Goal: Transaction & Acquisition: Purchase product/service

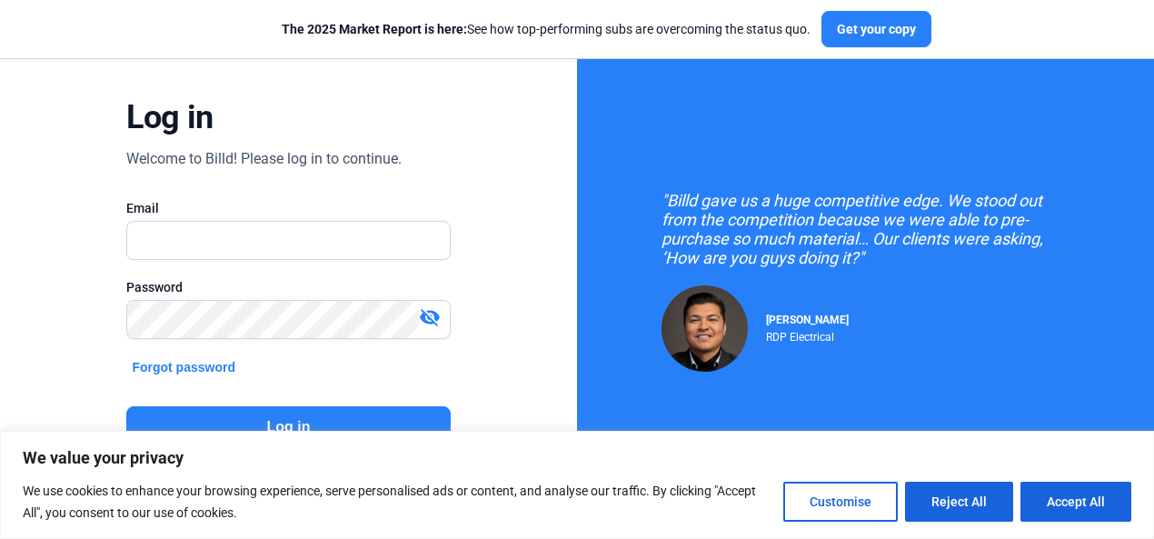
scroll to position [159, 0]
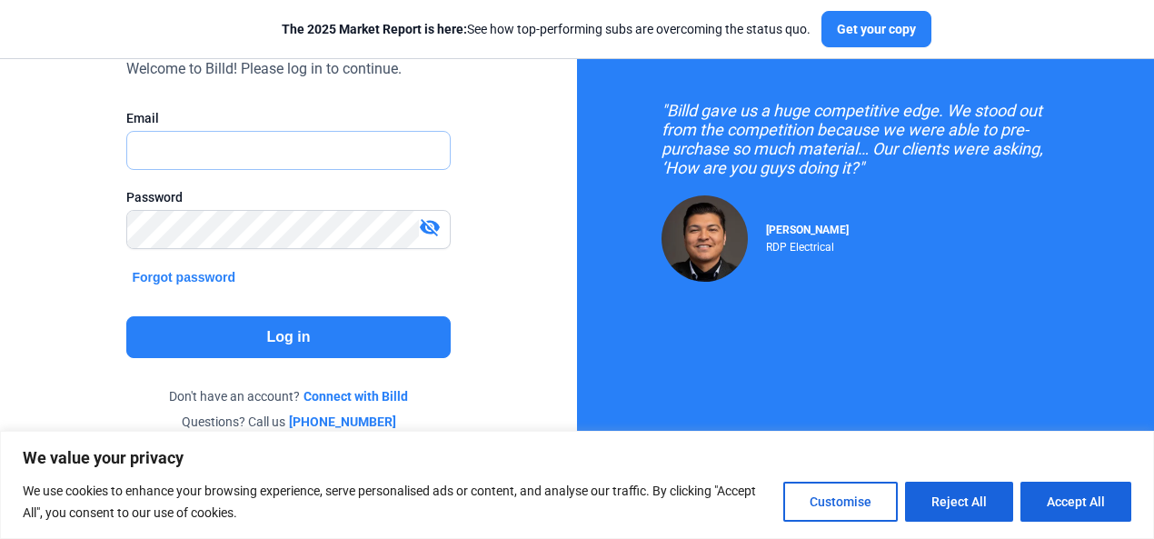
type input "[PERSON_NAME][EMAIL_ADDRESS][DOMAIN_NAME]"
click at [256, 332] on button "Log in" at bounding box center [288, 337] width 324 height 42
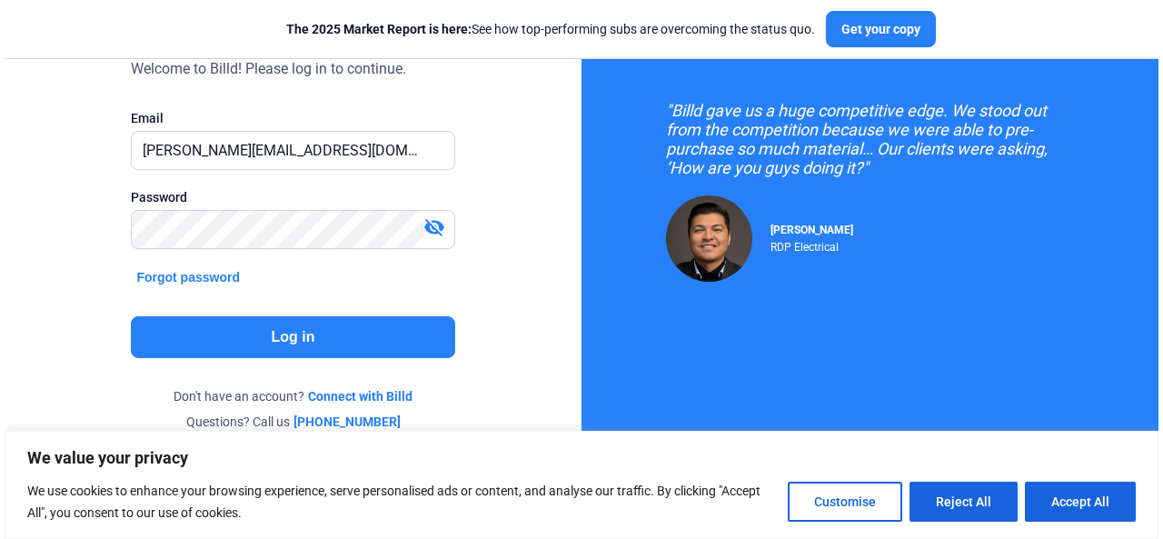
scroll to position [0, 0]
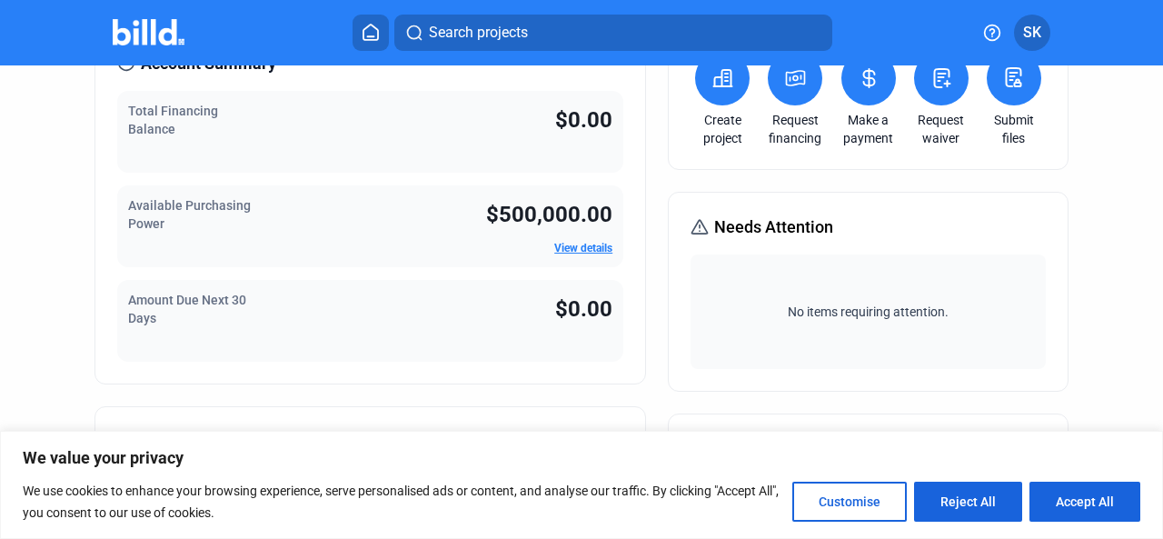
scroll to position [182, 0]
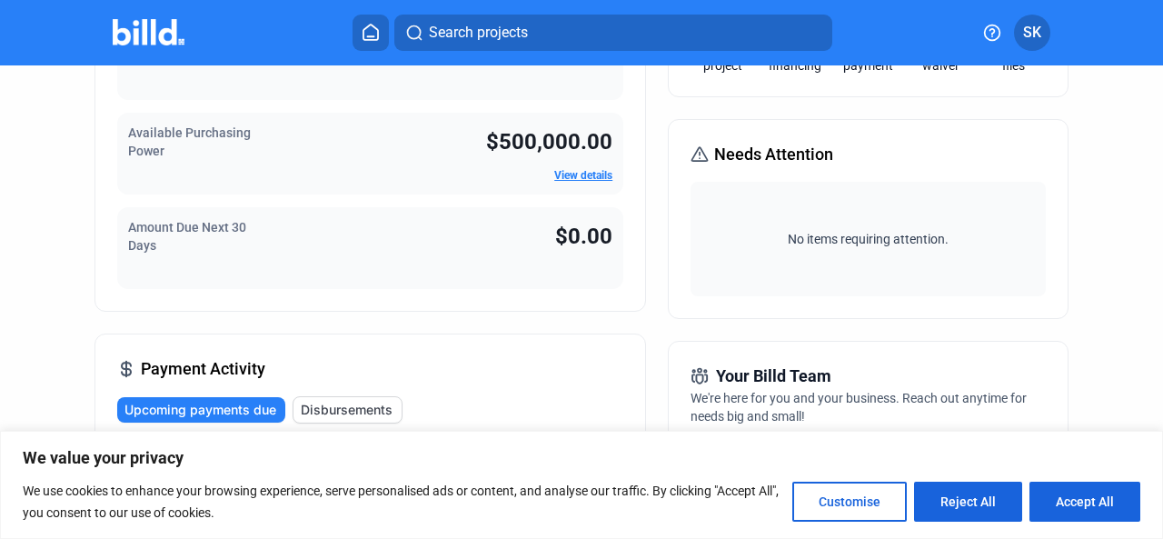
drag, startPoint x: 1081, startPoint y: 494, endPoint x: 1050, endPoint y: 491, distance: 32.0
click at [1081, 495] on button "Accept All" at bounding box center [1085, 502] width 111 height 40
checkbox input "true"
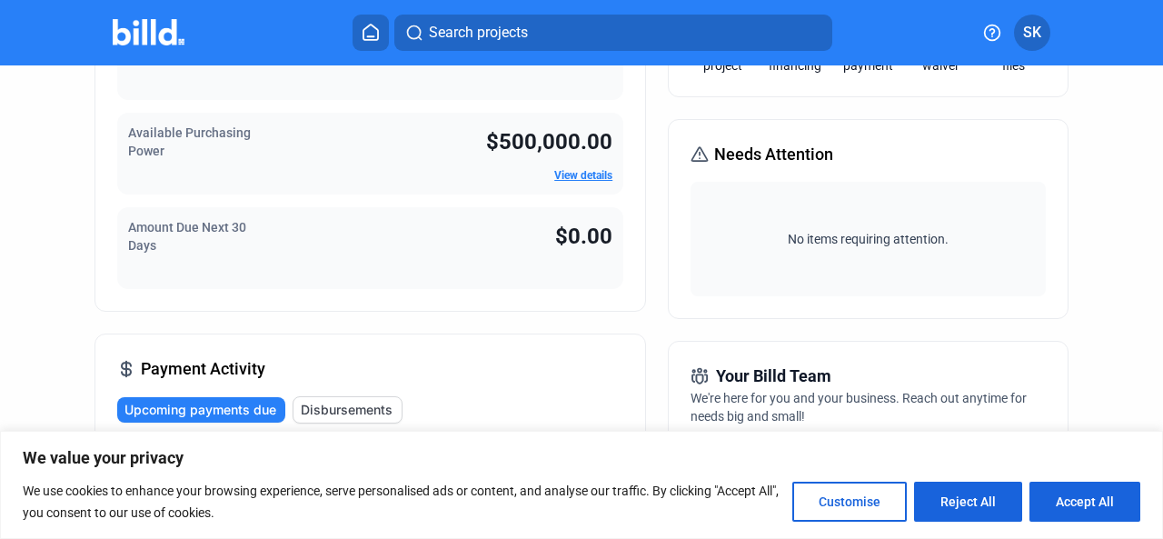
checkbox input "true"
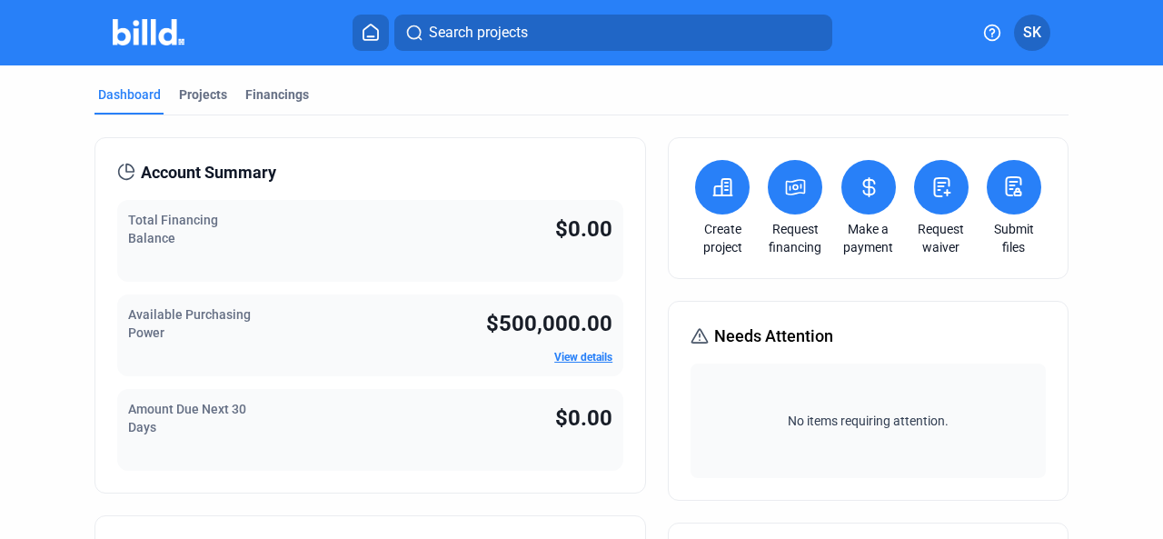
scroll to position [0, 0]
click at [717, 188] on icon at bounding box center [723, 187] width 18 height 16
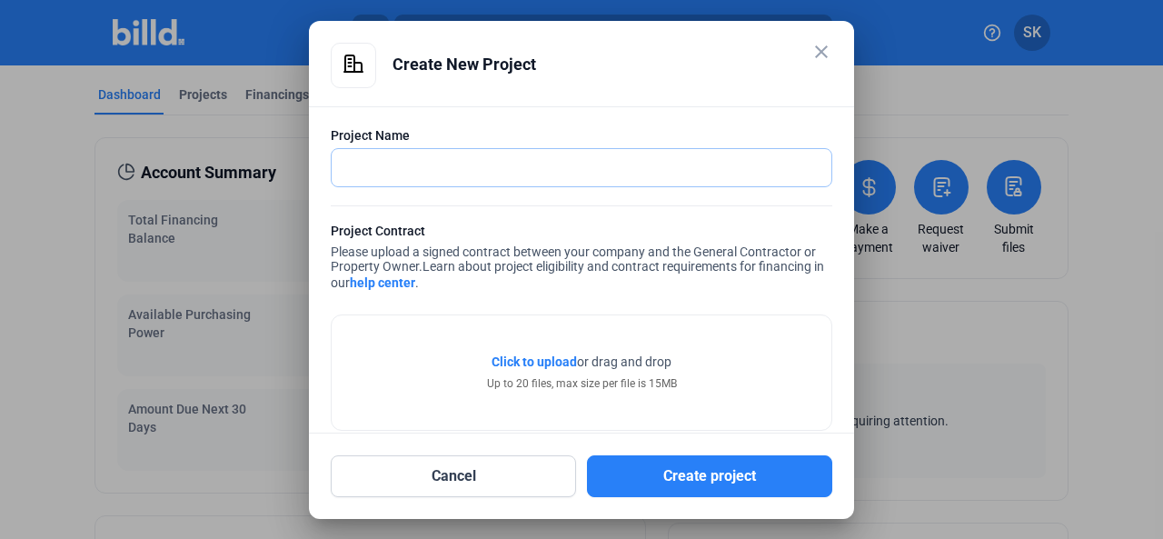
click at [369, 172] on input "text" at bounding box center [572, 167] width 480 height 37
type input "AMAX Engineering Corporation"
click at [538, 359] on span "Click to upload" at bounding box center [534, 361] width 85 height 15
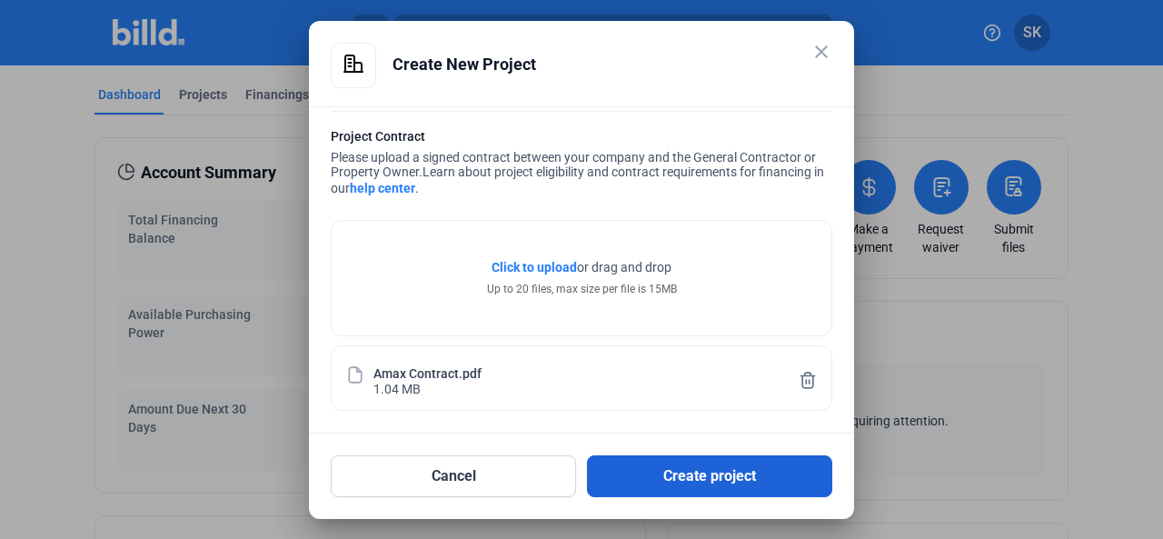
click at [689, 478] on button "Create project" at bounding box center [709, 476] width 245 height 42
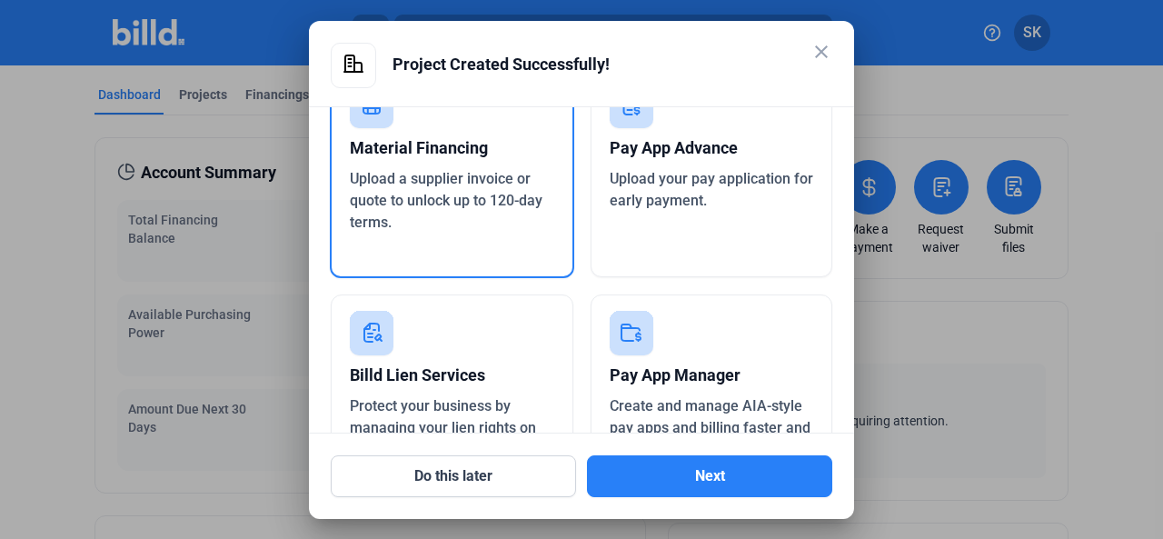
scroll to position [0, 0]
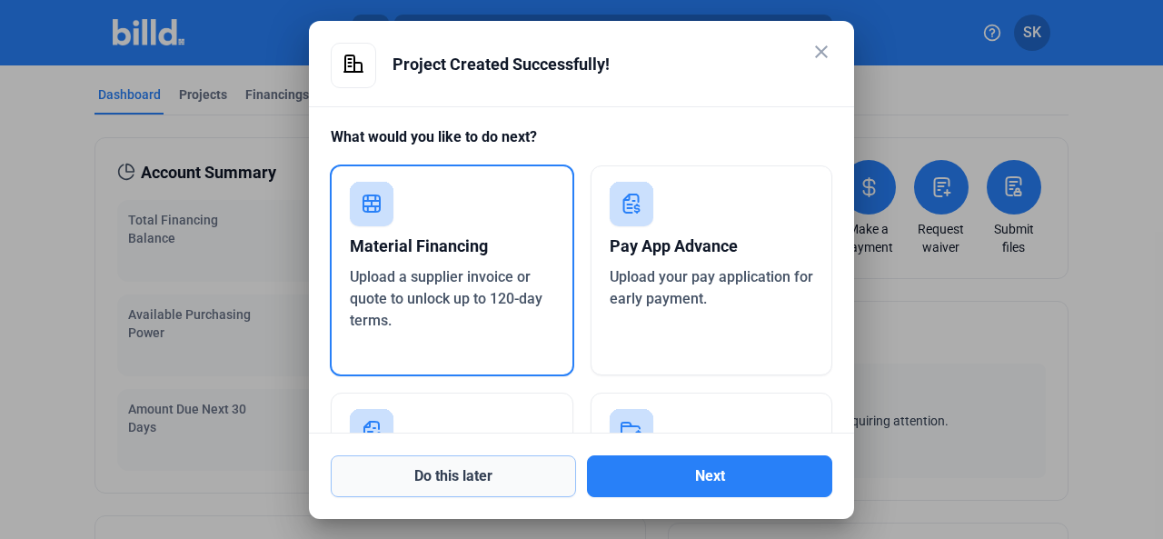
click at [471, 466] on button "Do this later" at bounding box center [453, 476] width 245 height 42
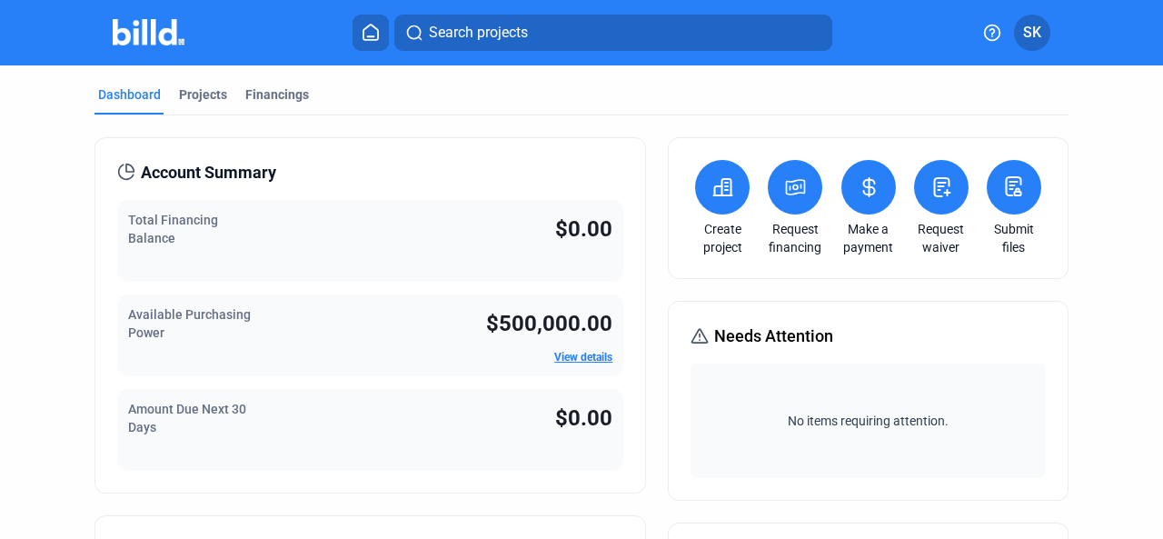
click at [1015, 192] on icon at bounding box center [1018, 191] width 6 height 7
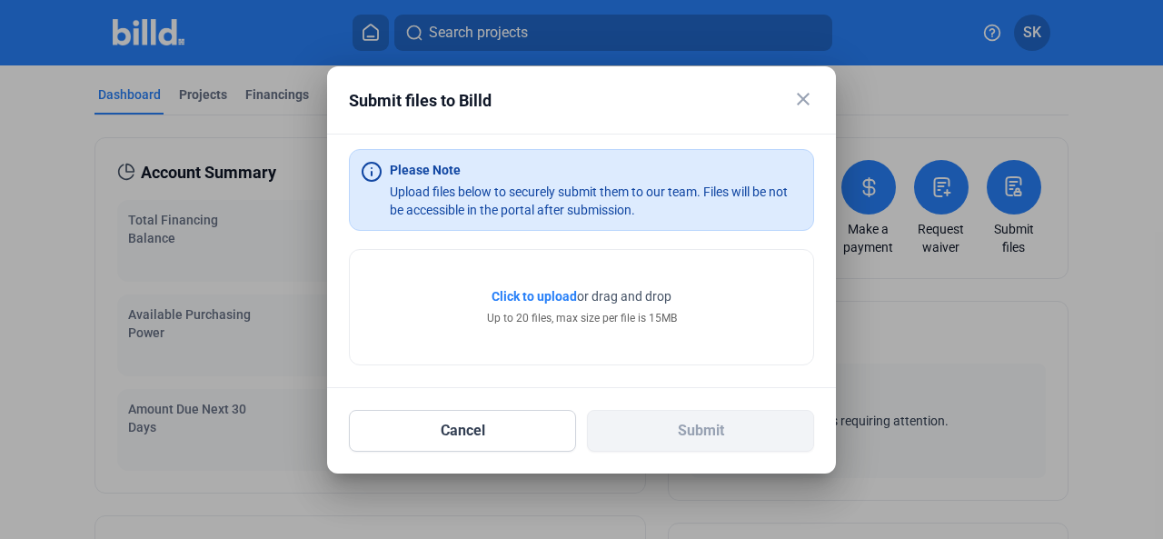
click at [802, 97] on mat-icon "close" at bounding box center [803, 99] width 22 height 22
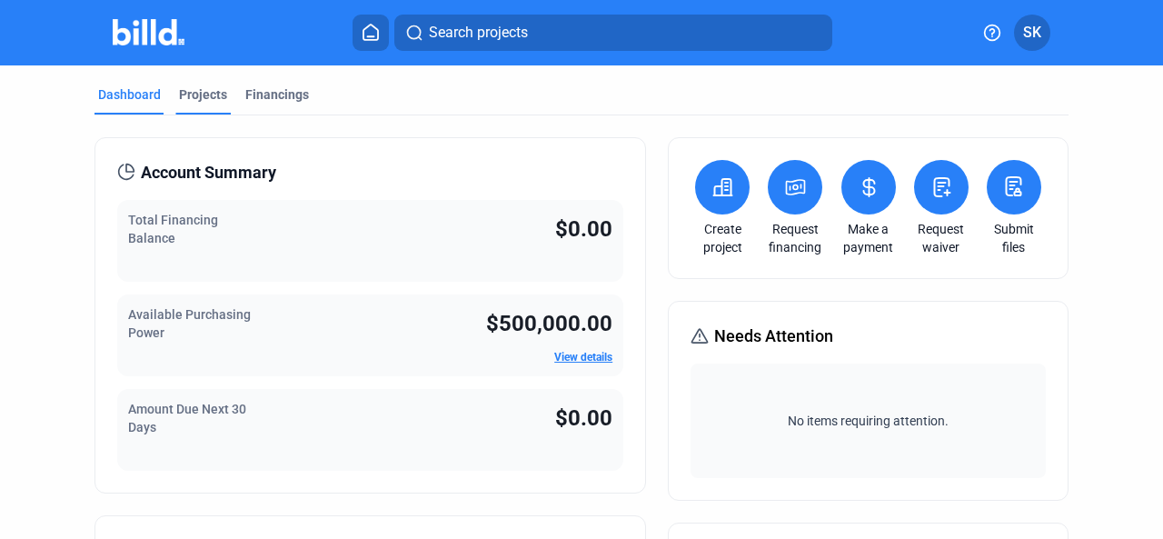
click at [194, 92] on div "Projects" at bounding box center [203, 94] width 48 height 18
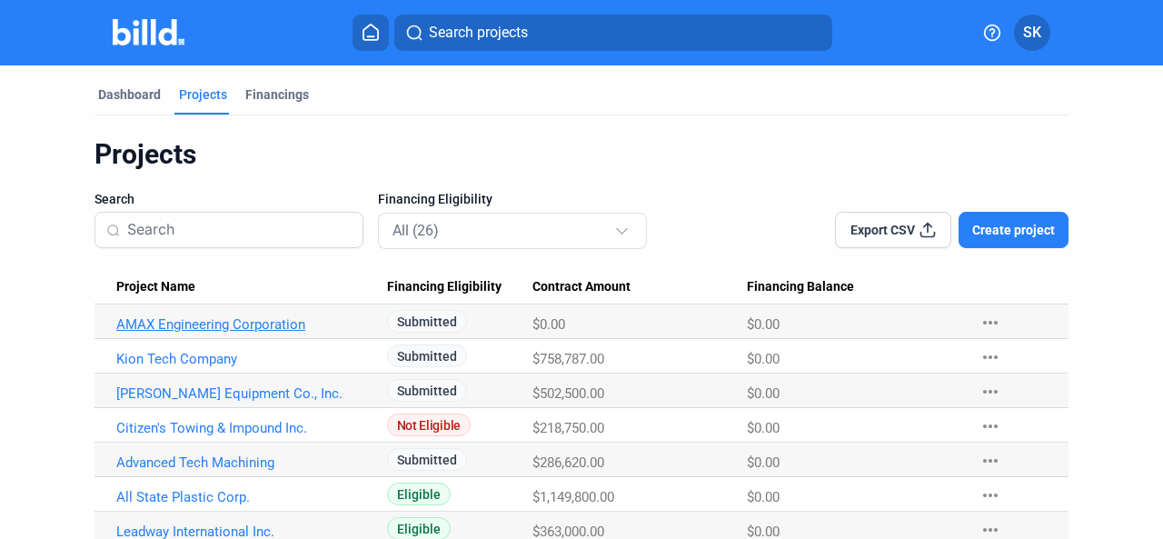
click at [192, 324] on link "AMAX Engineering Corporation" at bounding box center [244, 324] width 257 height 16
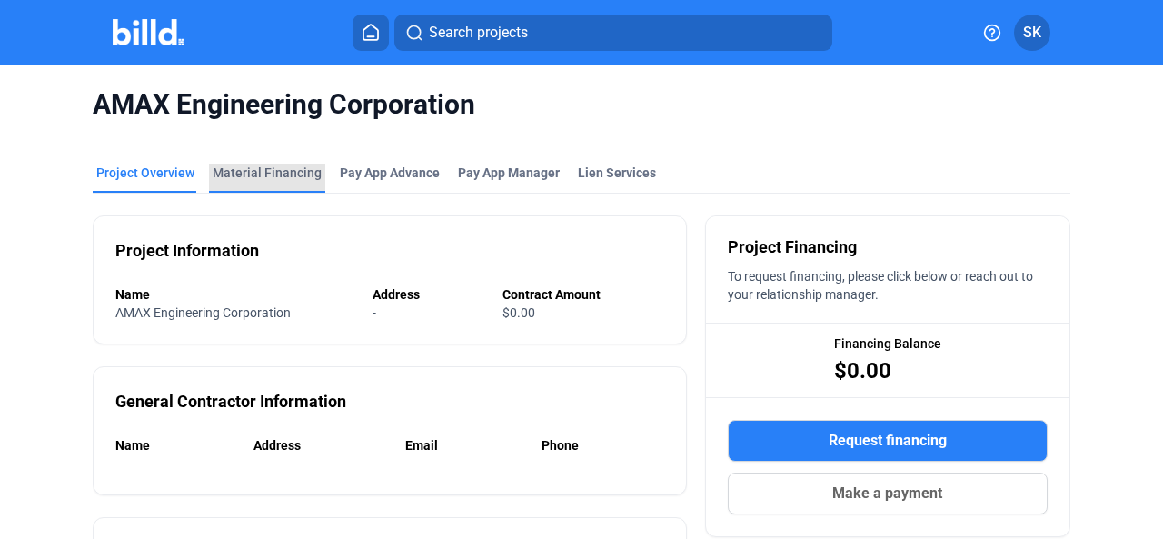
click at [267, 174] on div "Material Financing" at bounding box center [267, 173] width 109 height 18
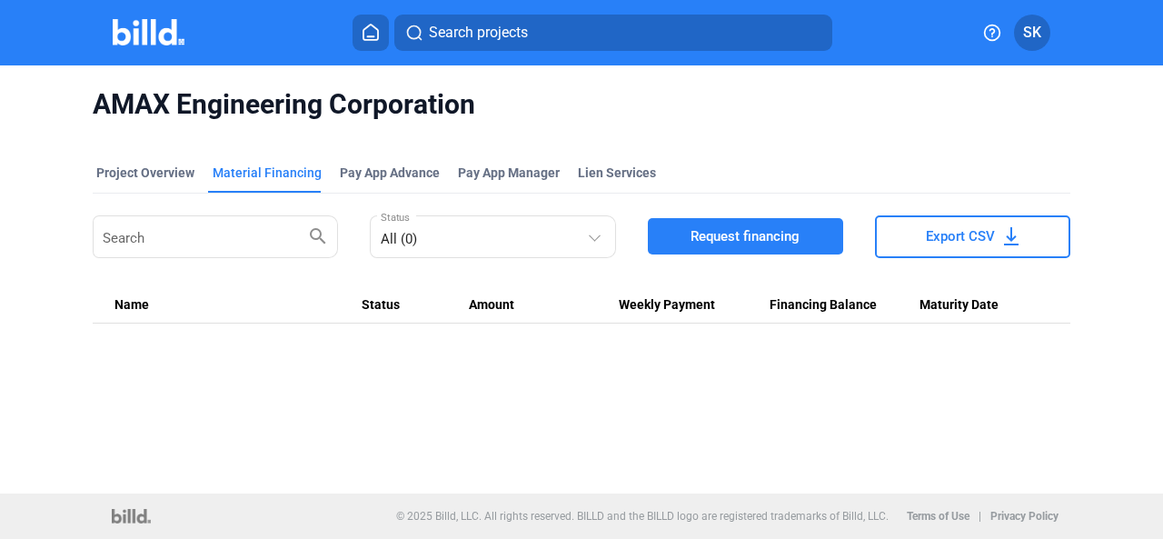
click at [719, 232] on span "Request financing" at bounding box center [745, 236] width 109 height 18
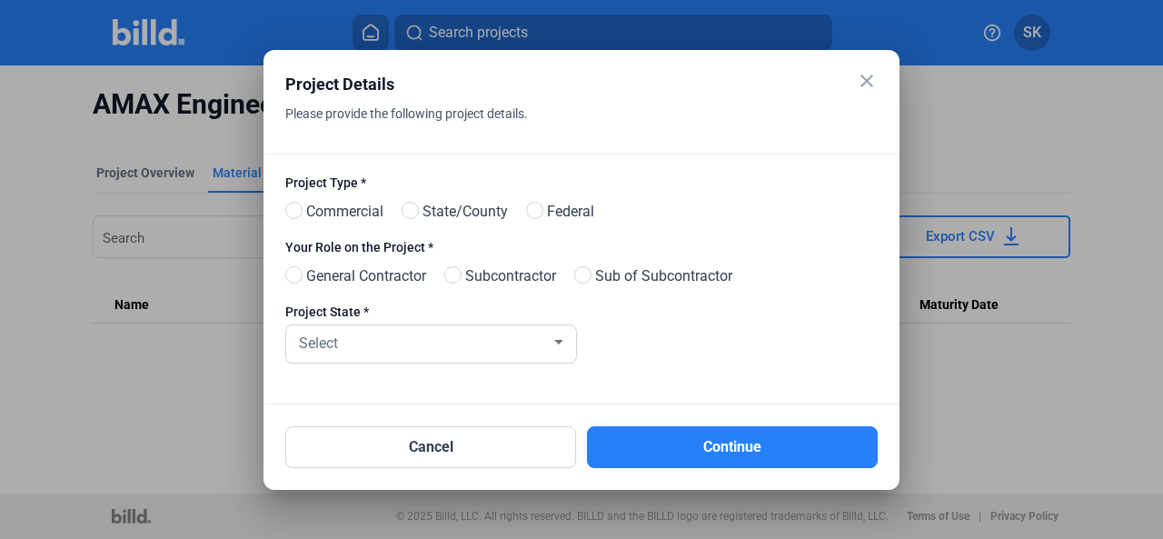
click at [867, 78] on mat-icon "close" at bounding box center [867, 81] width 22 height 22
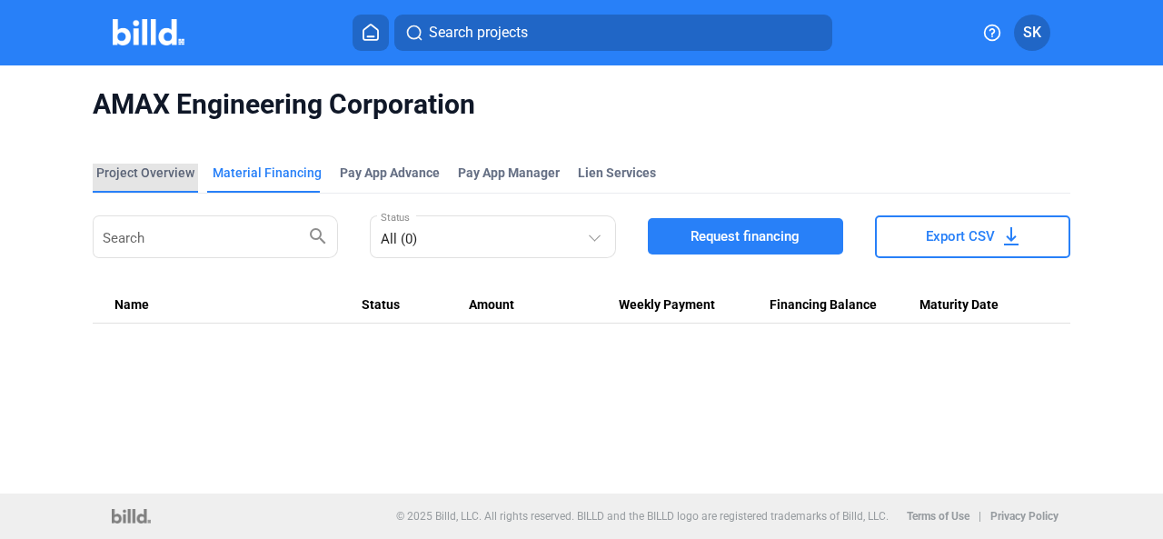
click at [169, 170] on div "Project Overview" at bounding box center [145, 173] width 98 height 18
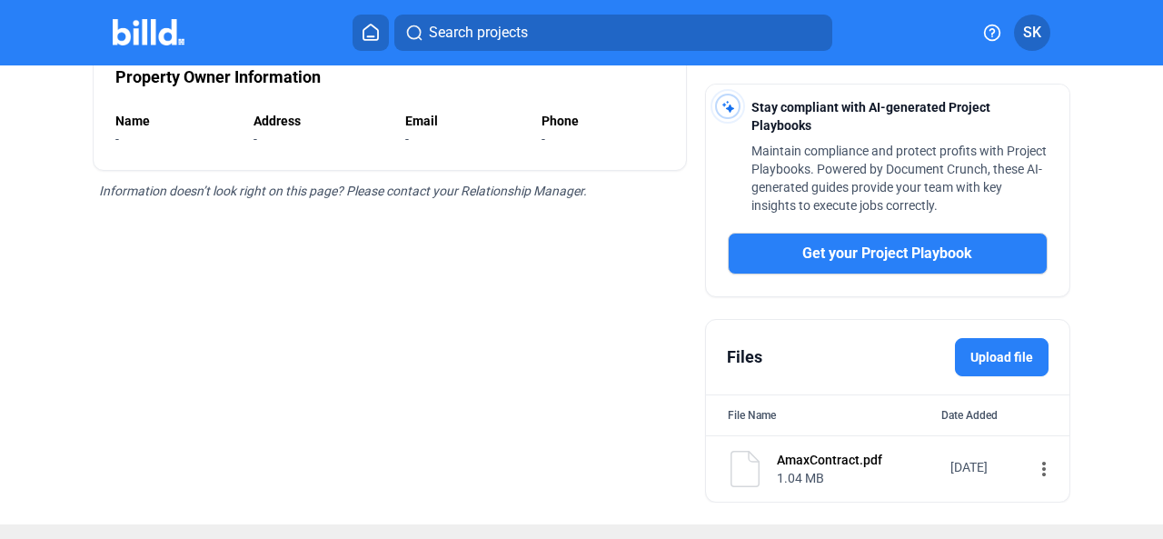
scroll to position [500, 0]
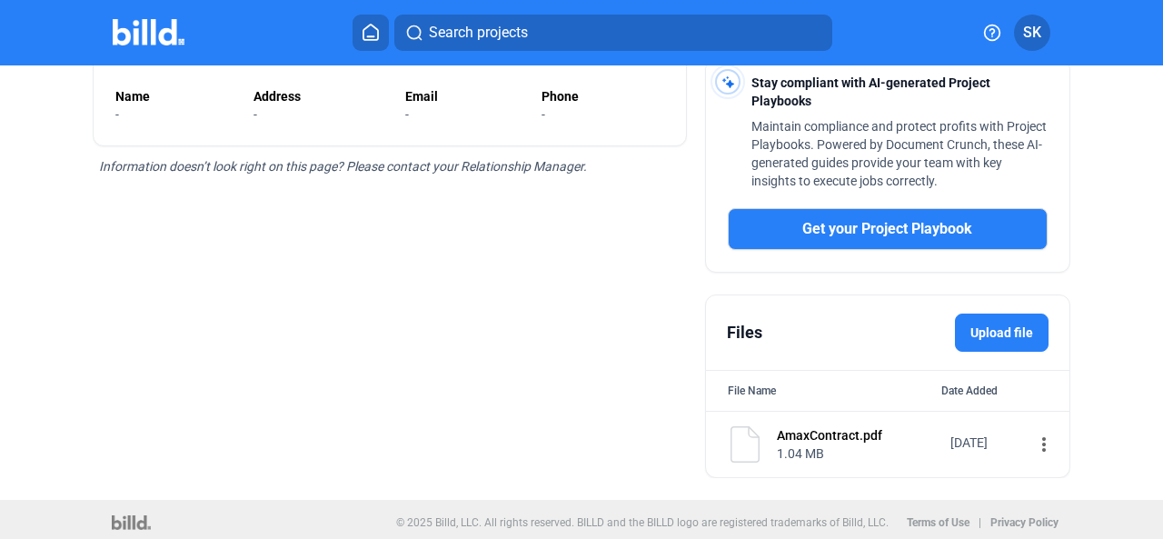
click at [982, 326] on label "Upload file" at bounding box center [1002, 333] width 94 height 38
click at [0, 0] on input "Upload file" at bounding box center [0, 0] width 0 height 0
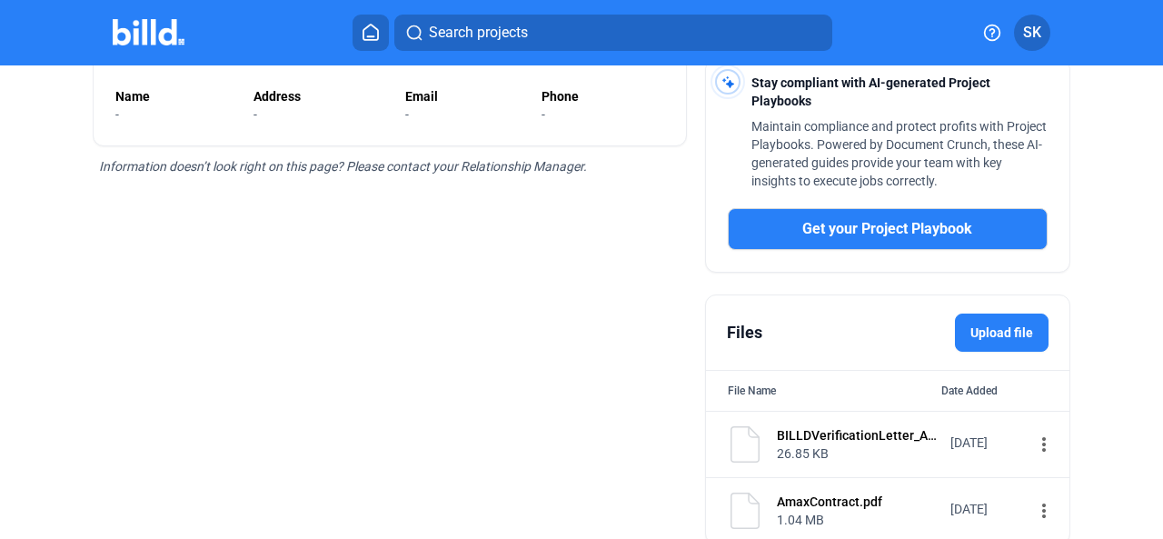
scroll to position [136, 0]
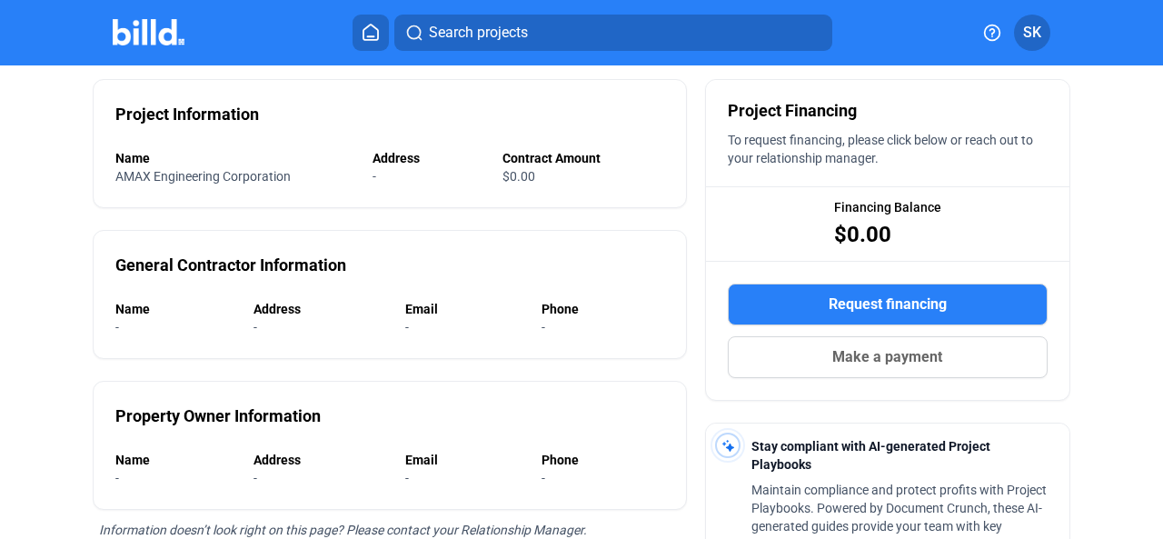
click at [834, 296] on span "Request financing" at bounding box center [888, 305] width 118 height 22
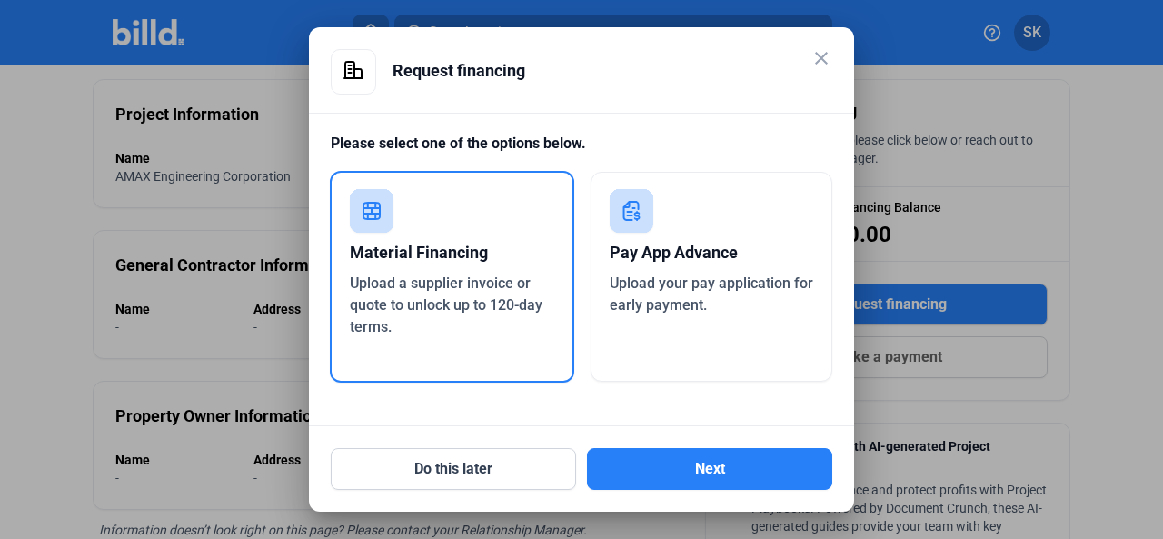
click at [392, 268] on div "Material Financing" at bounding box center [452, 253] width 204 height 40
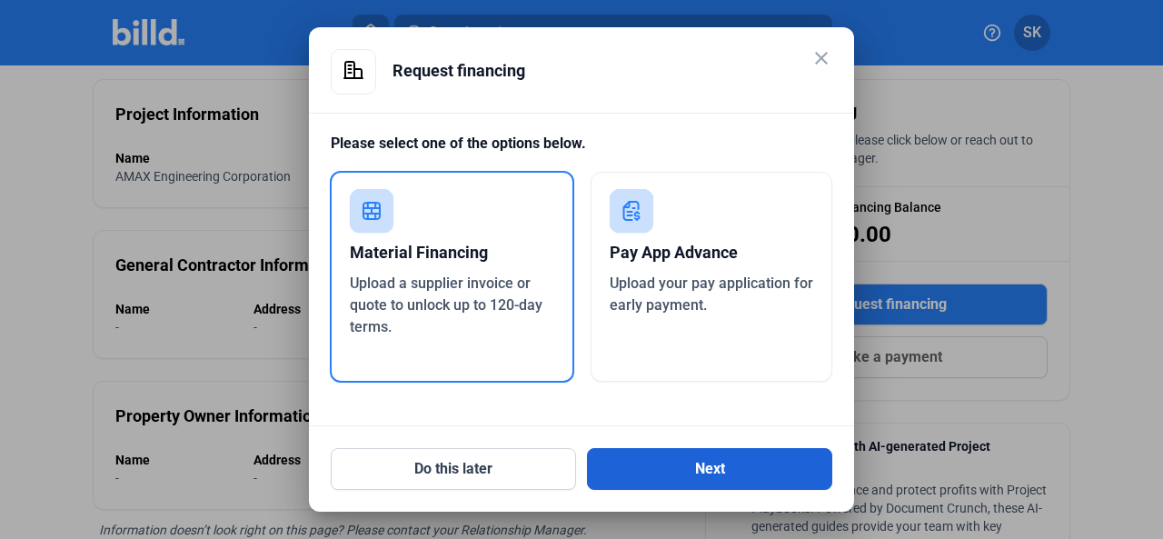
click at [655, 461] on button "Next" at bounding box center [709, 469] width 245 height 42
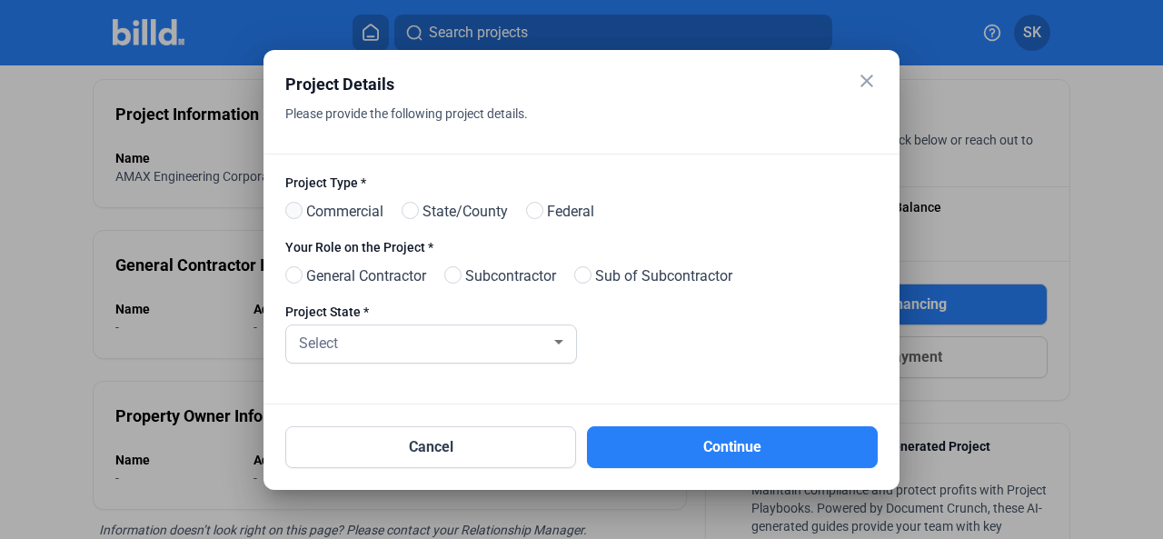
click at [298, 212] on span at bounding box center [293, 210] width 17 height 17
click at [298, 212] on input "Commercial" at bounding box center [292, 211] width 14 height 14
radio input "true"
click at [293, 275] on span at bounding box center [293, 274] width 17 height 17
click at [293, 275] on input "General Contractor" at bounding box center [292, 276] width 14 height 14
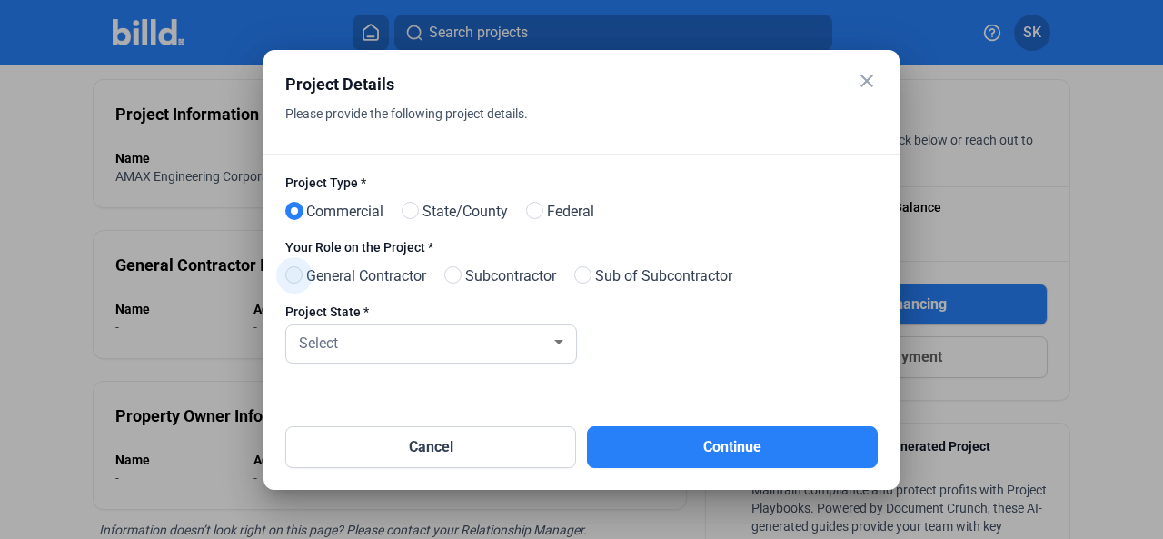
radio input "true"
click at [551, 348] on div at bounding box center [559, 341] width 16 height 15
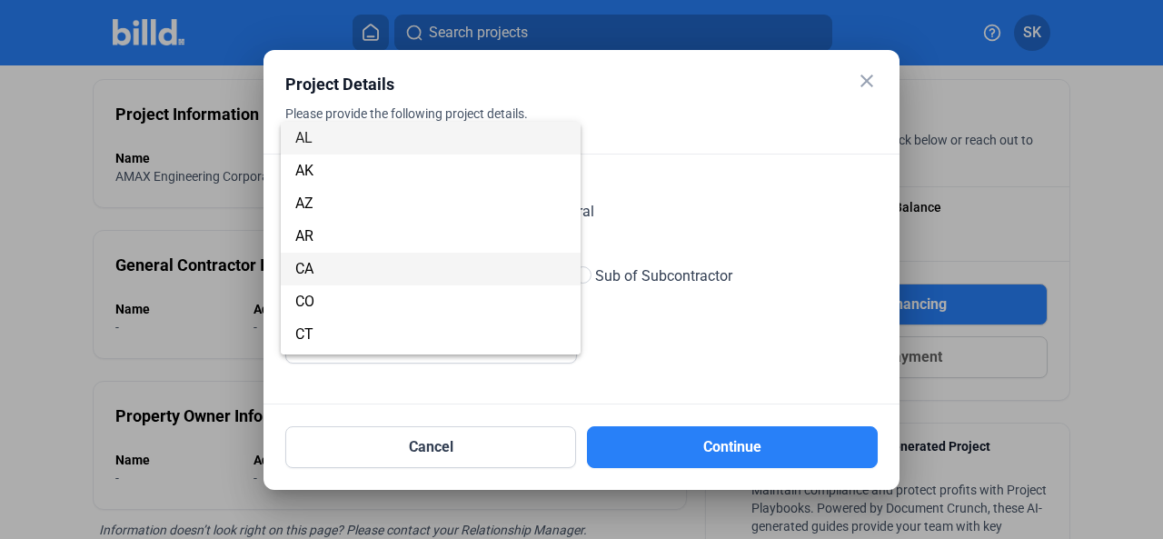
click at [396, 279] on span "CA" at bounding box center [431, 269] width 272 height 33
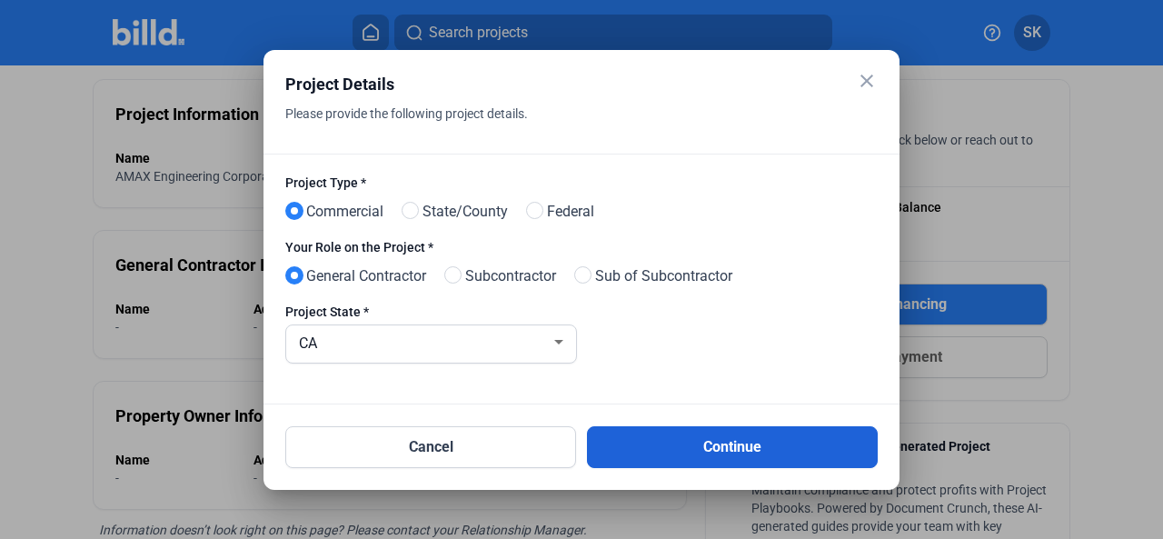
click at [709, 446] on button "Continue" at bounding box center [732, 447] width 291 height 42
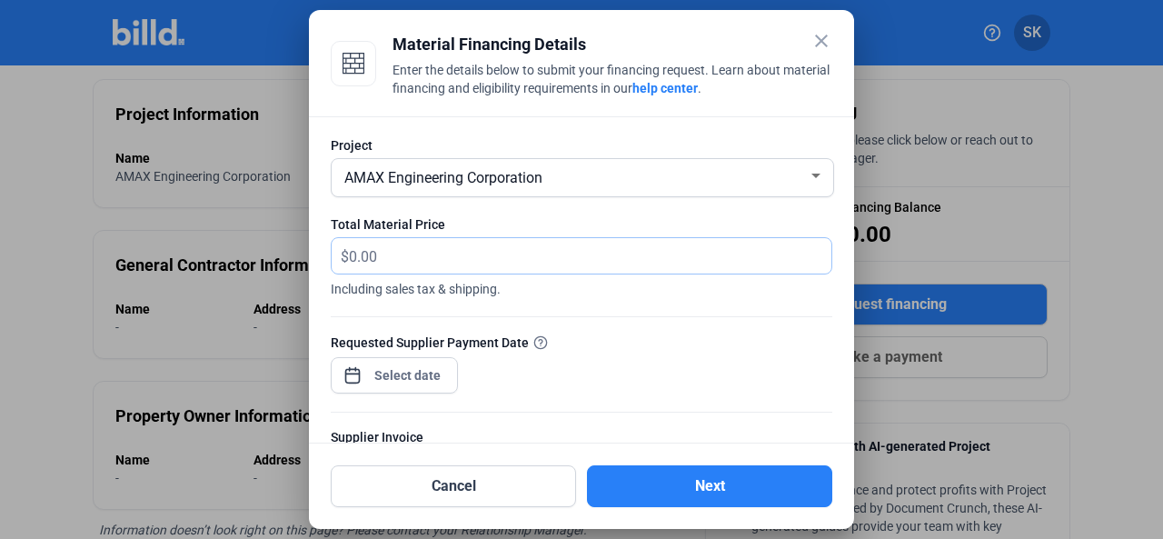
click at [390, 259] on input "text" at bounding box center [590, 255] width 483 height 35
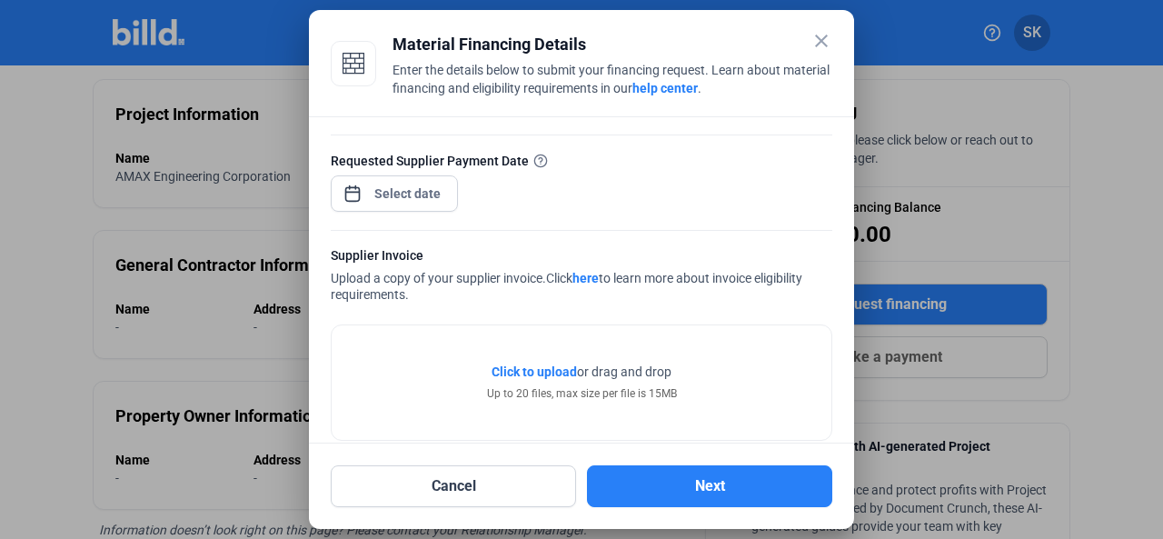
scroll to position [0, 0]
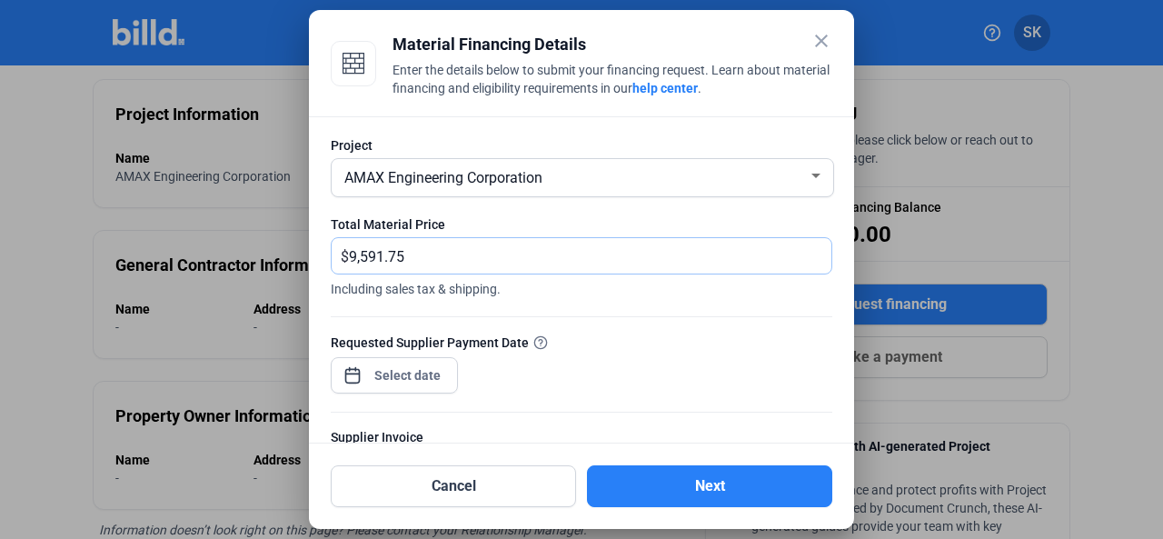
type input "9,591.75"
click at [361, 298] on div at bounding box center [582, 307] width 502 height 18
click at [388, 374] on div "close Material Financing Details Enter the details below to submit your financi…" at bounding box center [581, 269] width 1163 height 539
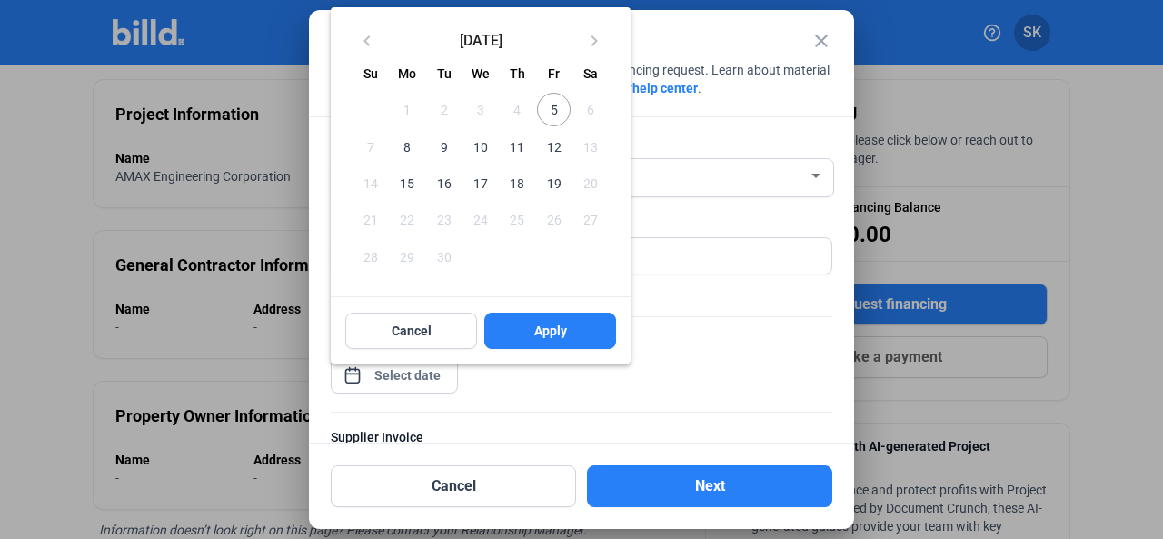
click at [443, 146] on span "9" at bounding box center [444, 146] width 33 height 33
click at [512, 326] on button "Apply" at bounding box center [550, 331] width 132 height 36
type input "[DATE]"
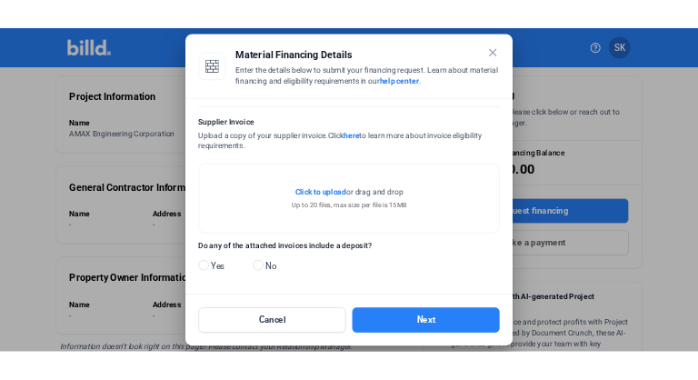
scroll to position [282, 0]
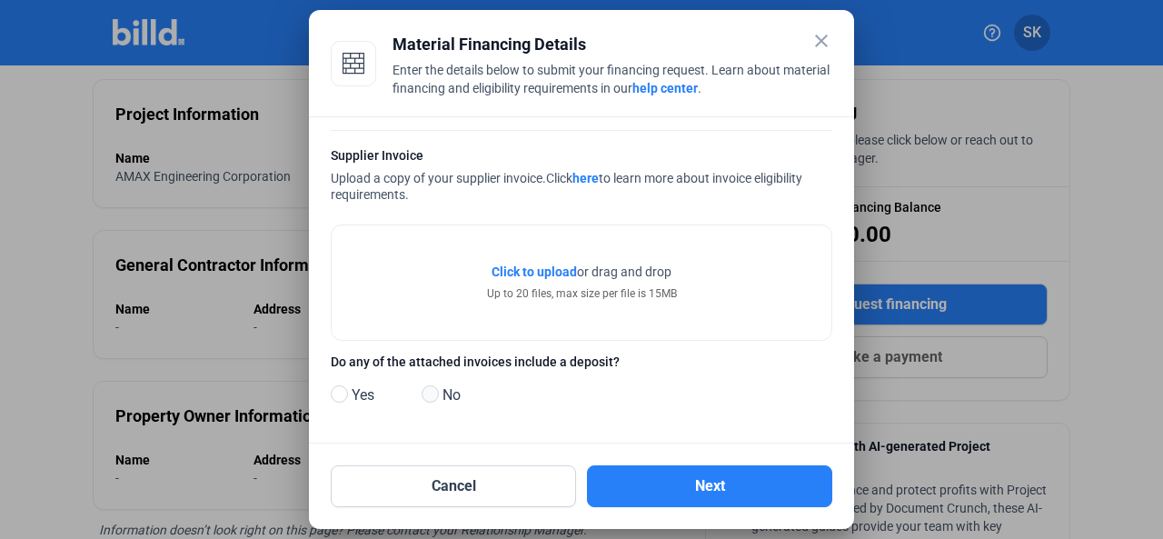
click at [431, 394] on span at bounding box center [430, 393] width 17 height 17
click at [431, 394] on input "No" at bounding box center [429, 395] width 14 height 14
radio input "true"
click at [723, 37] on div "Material Financing Details" at bounding box center [613, 44] width 440 height 25
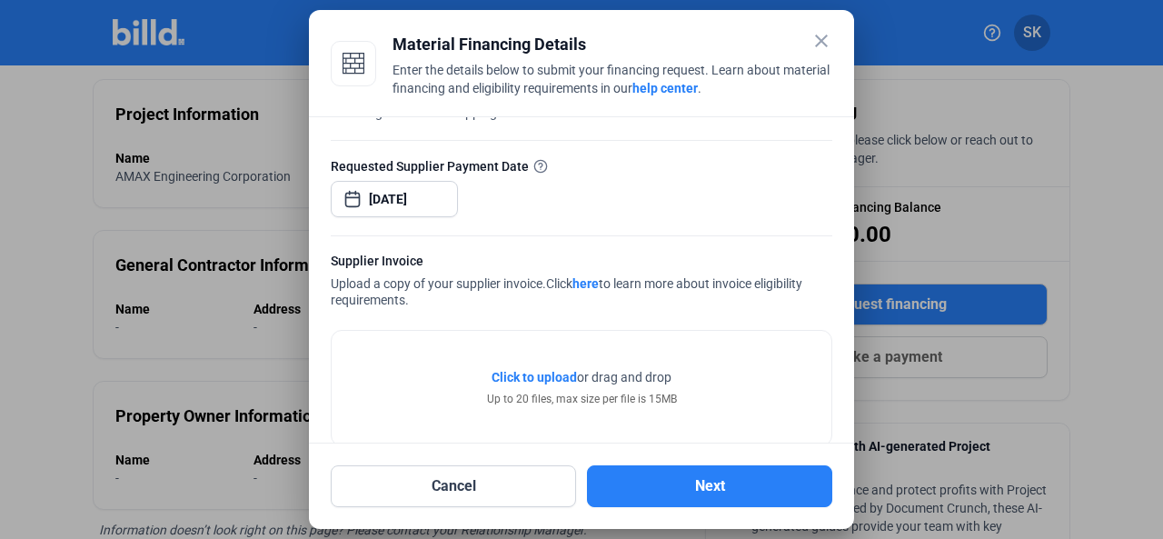
scroll to position [182, 0]
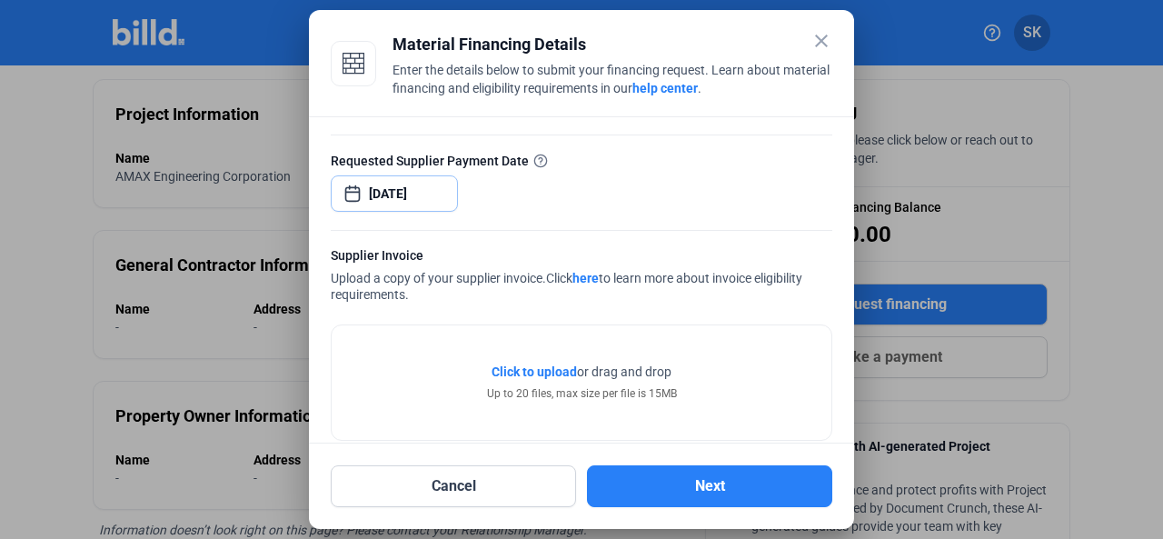
click at [356, 193] on span "Open calendar" at bounding box center [353, 185] width 44 height 44
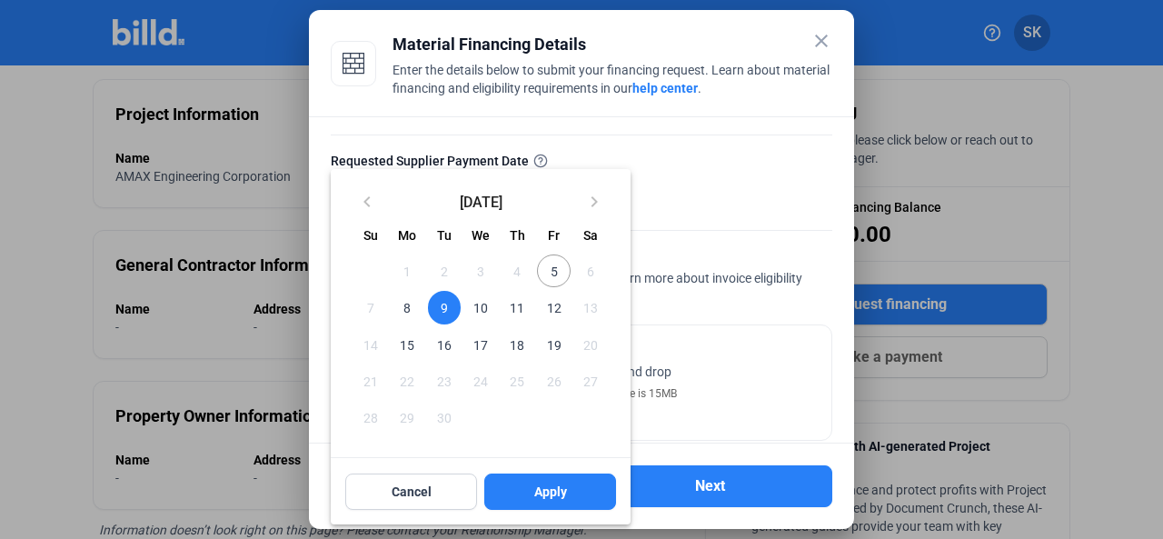
click at [447, 307] on span "9" at bounding box center [444, 307] width 33 height 33
click at [540, 495] on span "Apply" at bounding box center [550, 492] width 33 height 18
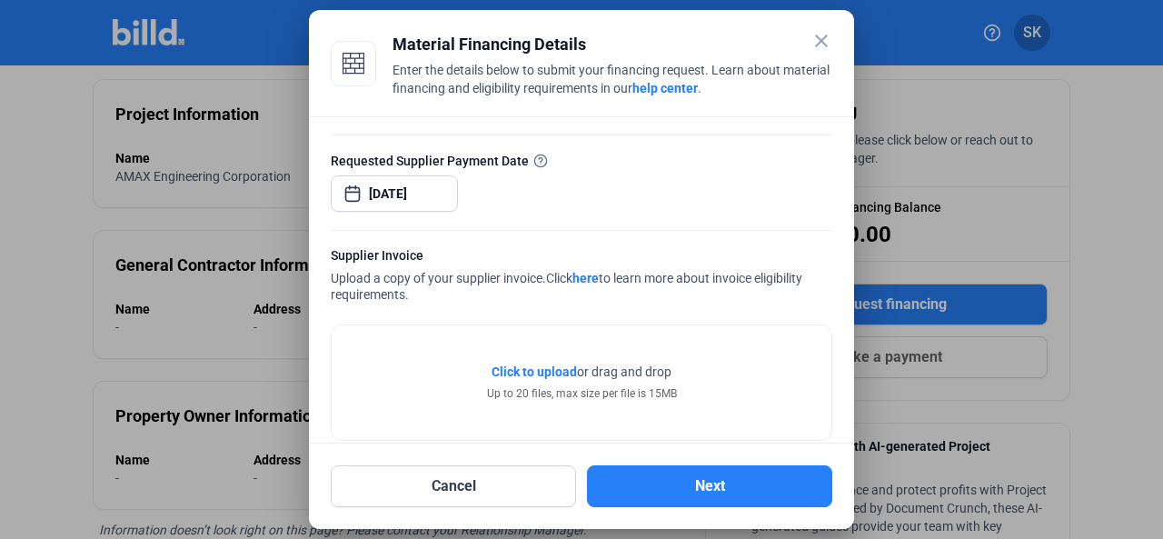
click at [530, 370] on span "Click to upload" at bounding box center [534, 371] width 85 height 15
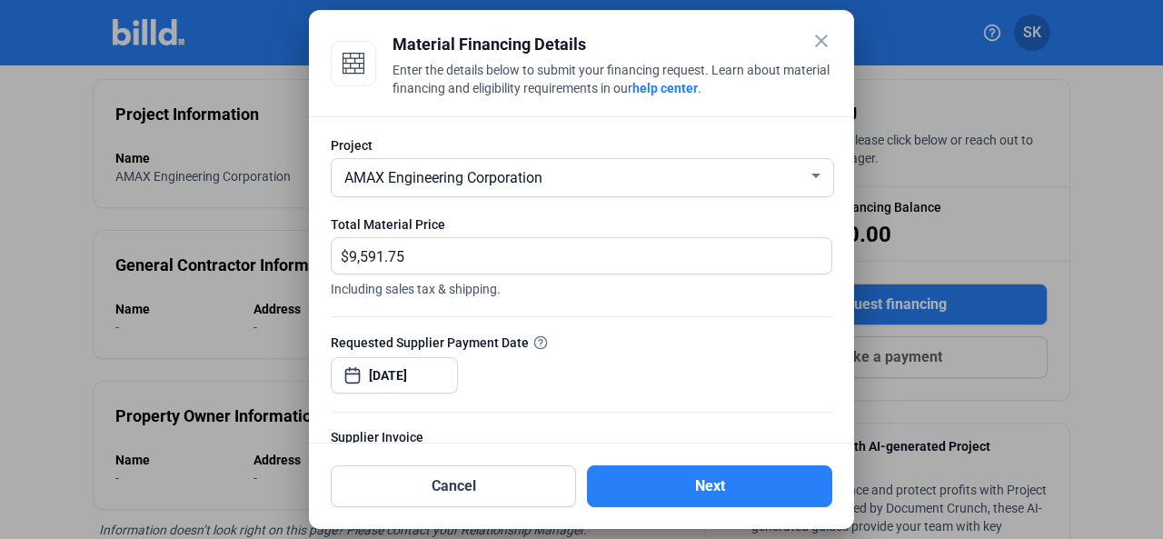
scroll to position [349, 0]
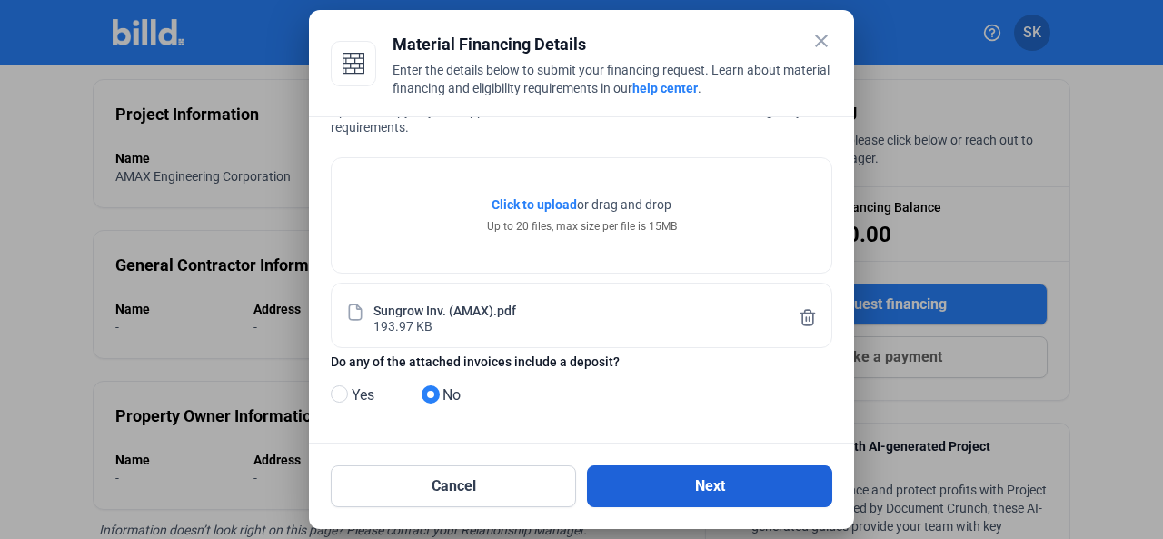
click at [693, 489] on button "Next" at bounding box center [709, 486] width 245 height 42
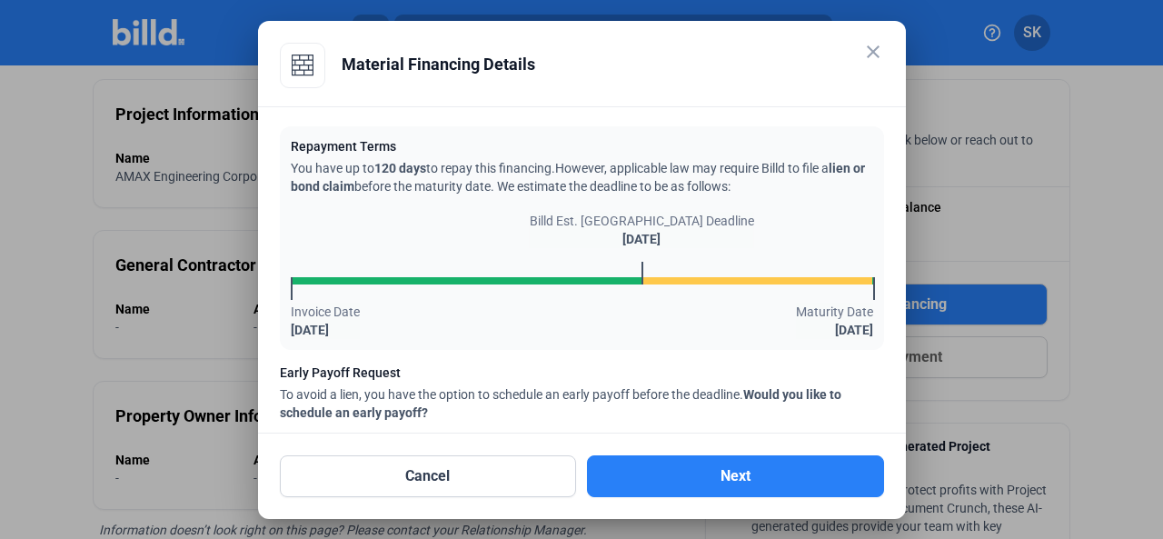
scroll to position [233, 0]
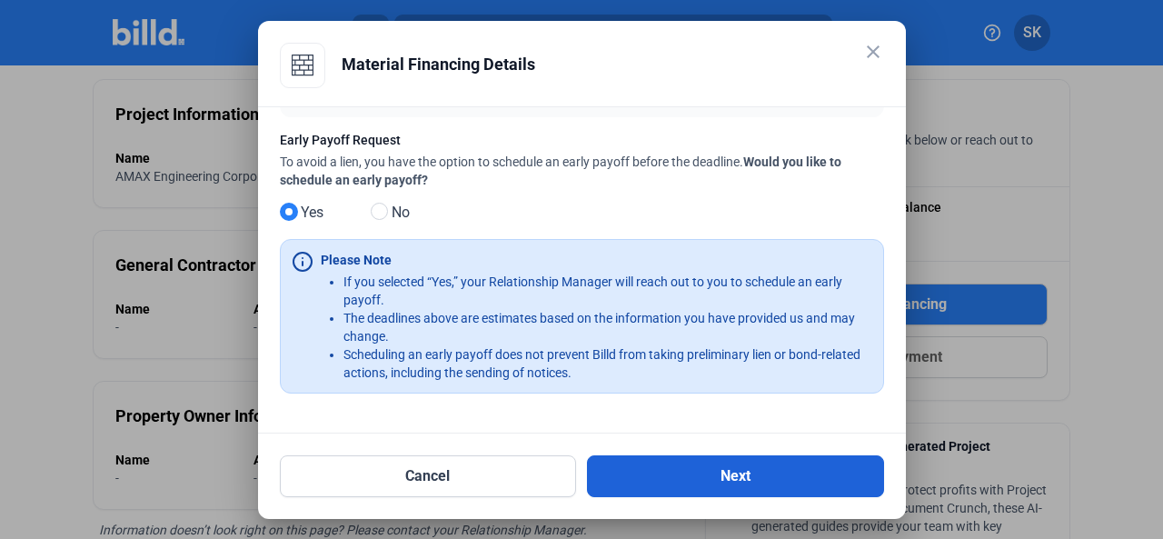
click at [684, 474] on button "Next" at bounding box center [735, 476] width 297 height 42
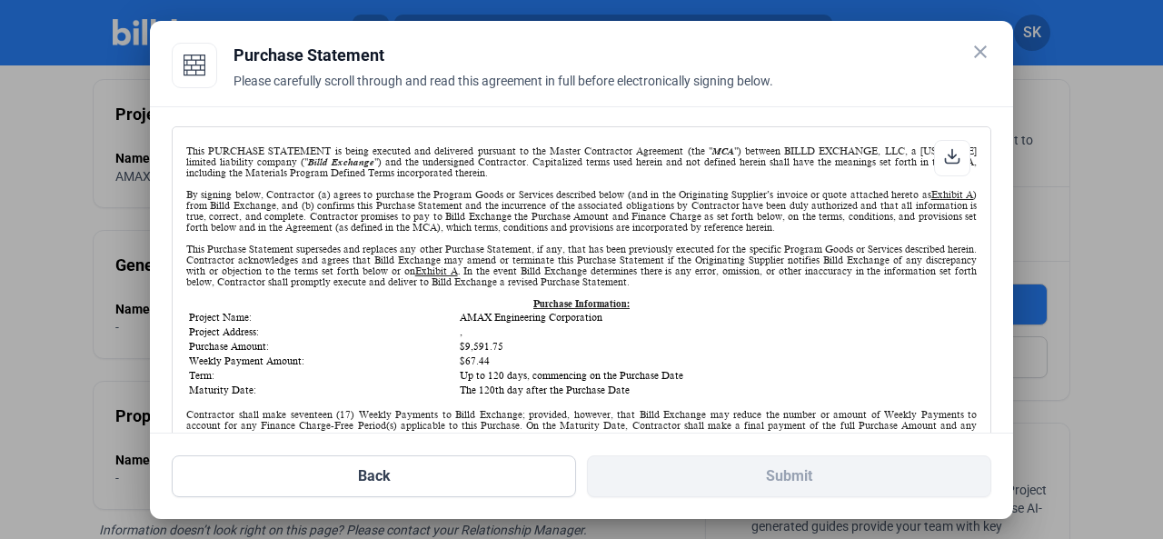
scroll to position [0, 0]
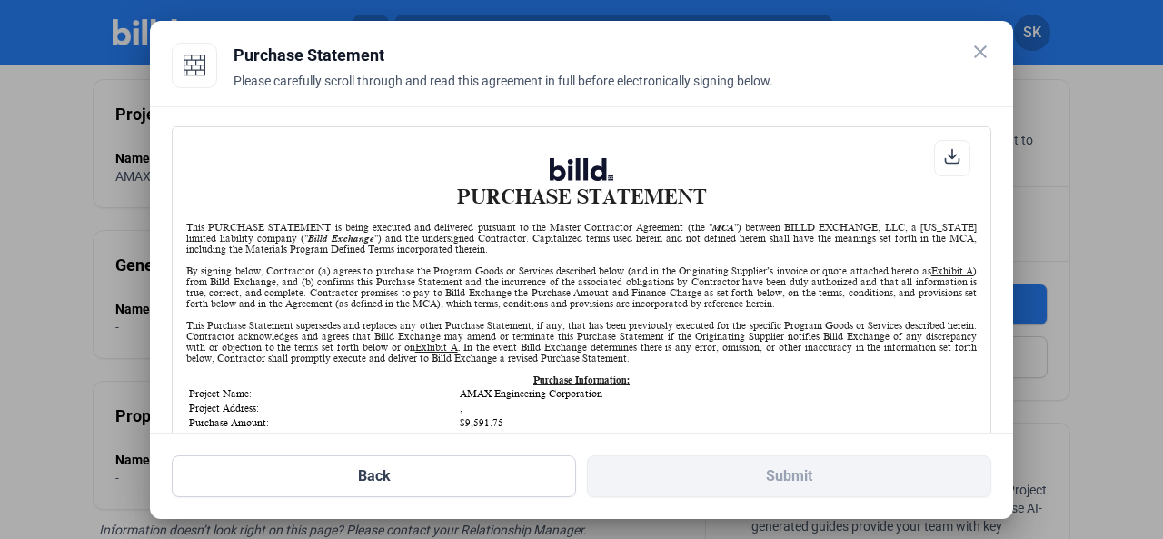
click at [946, 155] on icon at bounding box center [953, 156] width 14 height 14
drag, startPoint x: 752, startPoint y: 41, endPoint x: 762, endPoint y: 85, distance: 45.0
click at [749, 0] on html "We value your privacy We use cookies to enhance your browsing experience, serve…" at bounding box center [581, 269] width 1163 height 539
click at [720, 216] on div "PURCHASE STATEMENT This PURCHASE STATEMENT is being executed and delivered purs…" at bounding box center [581, 433] width 791 height 551
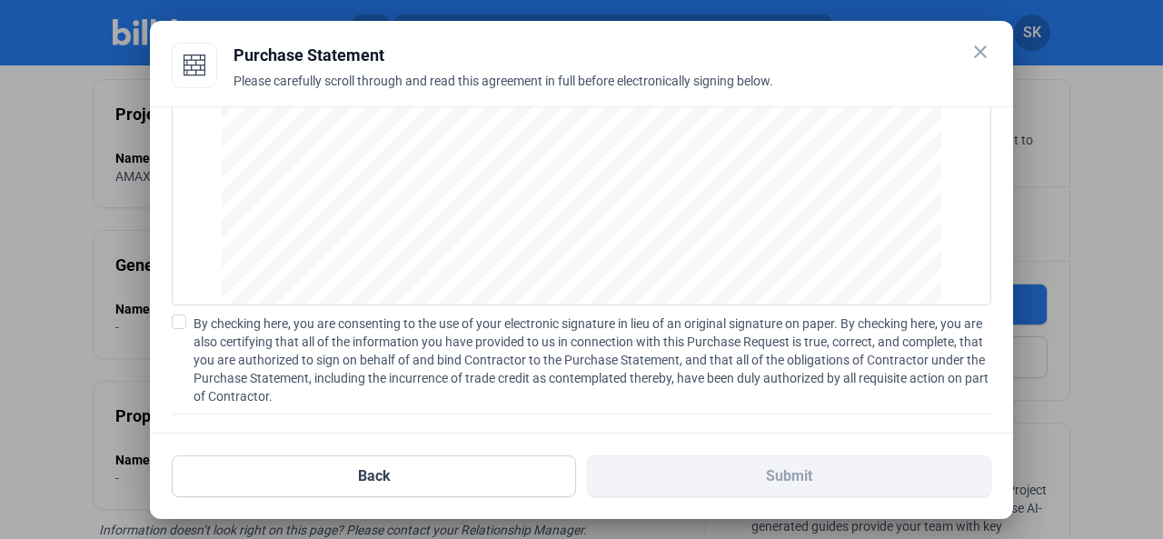
scroll to position [244, 0]
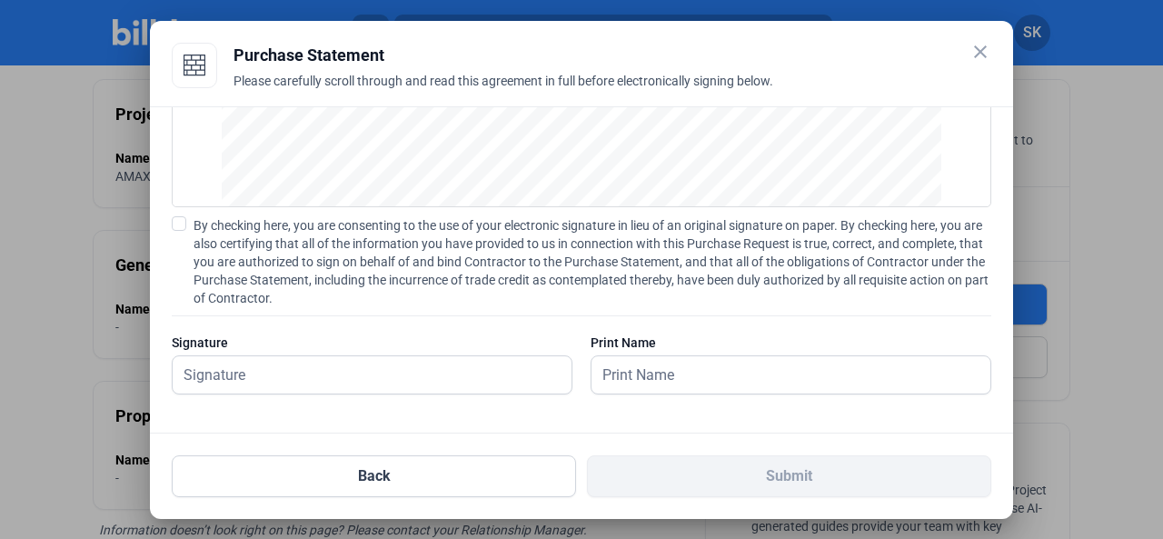
click at [178, 223] on span at bounding box center [179, 223] width 15 height 15
click at [0, 0] on input "By checking here, you are consenting to the use of your electronic signature in…" at bounding box center [0, 0] width 0 height 0
click at [208, 374] on input "text" at bounding box center [362, 374] width 379 height 37
type input "[PERSON_NAME]"
click at [633, 380] on input "text" at bounding box center [791, 374] width 399 height 37
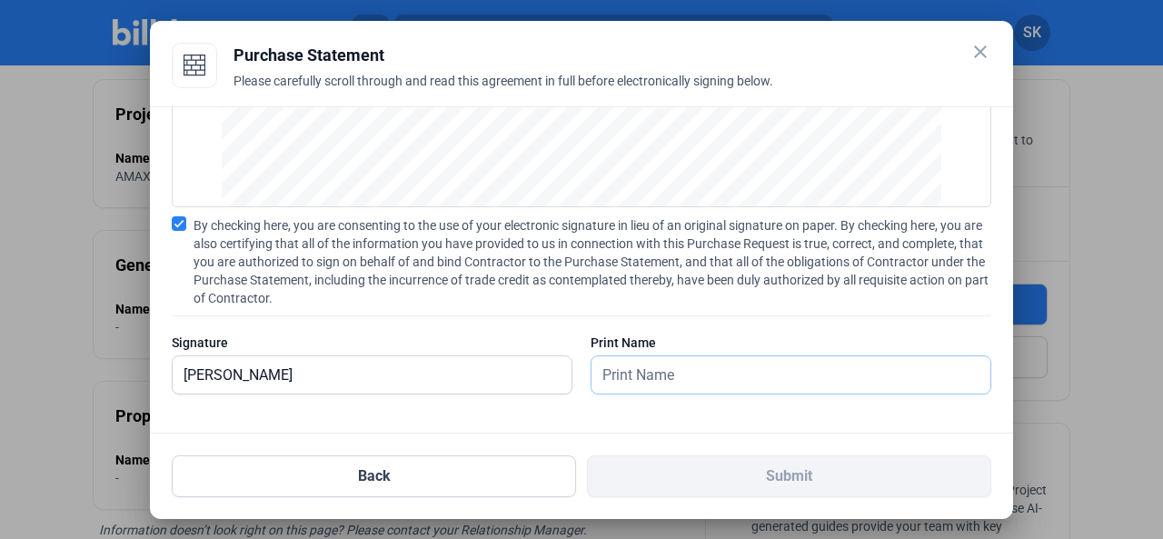
type input "[PERSON_NAME]"
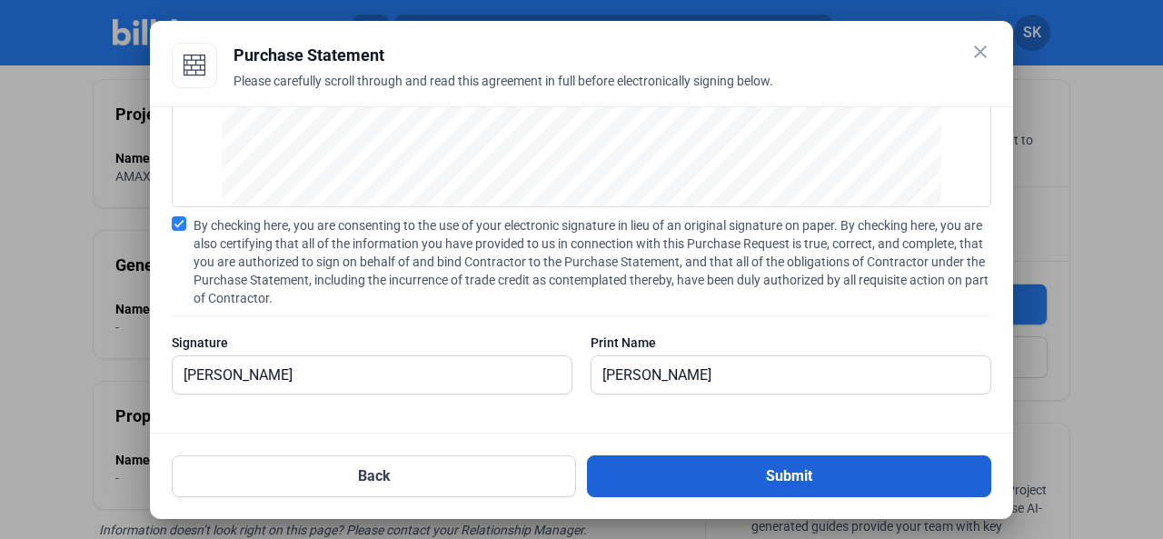
click at [754, 474] on button "Submit" at bounding box center [789, 476] width 404 height 42
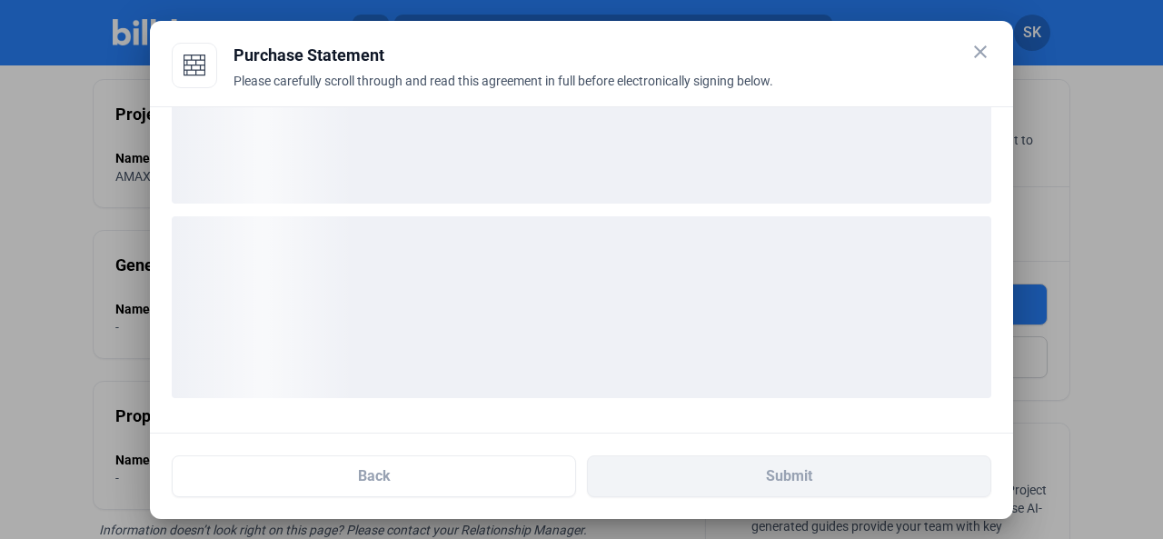
scroll to position [105, 0]
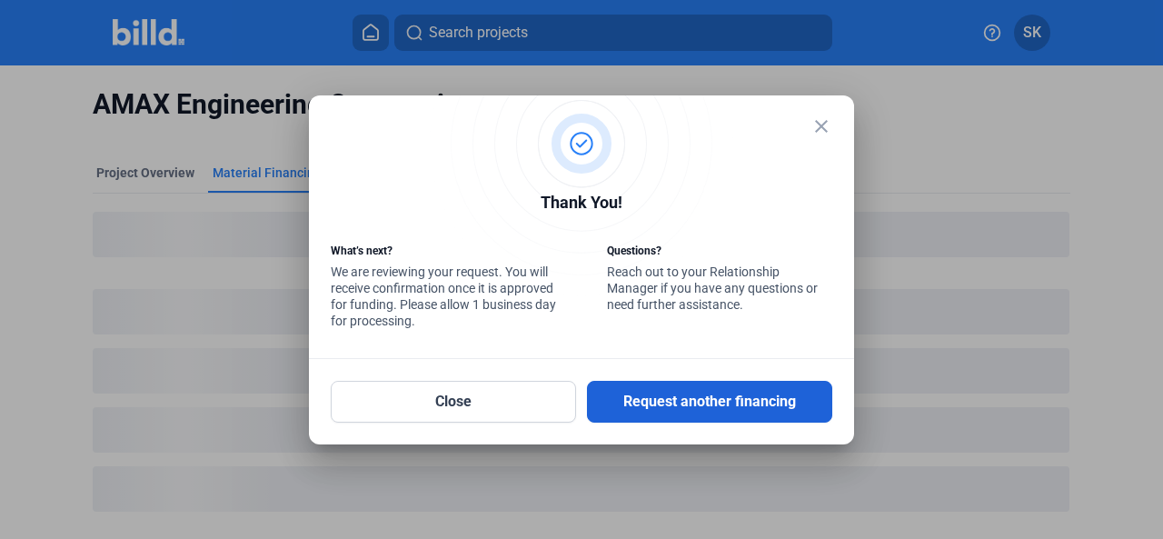
click at [644, 394] on button "Request another financing" at bounding box center [709, 402] width 245 height 42
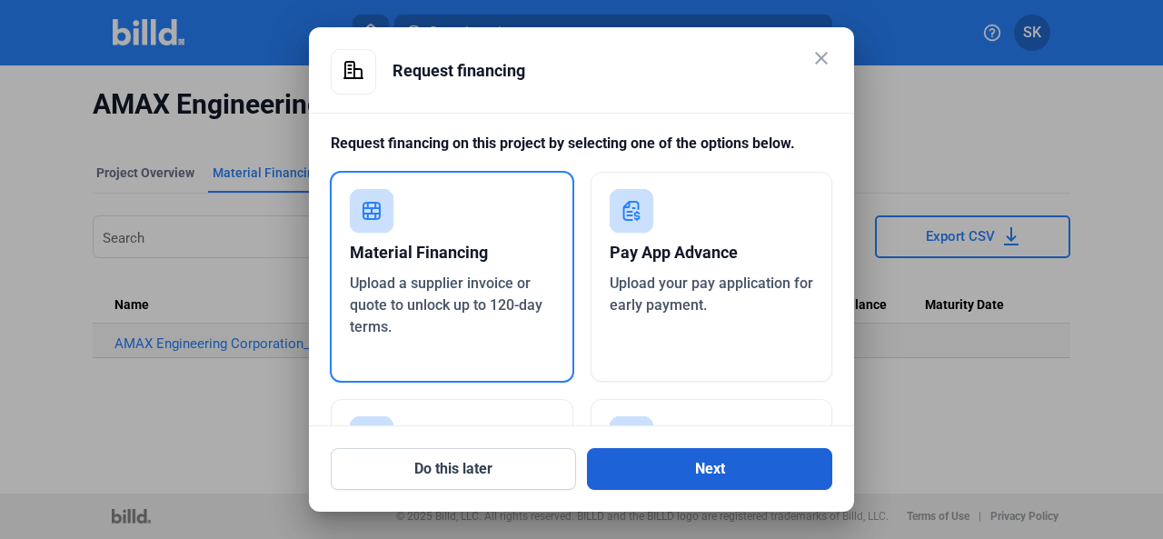
click at [665, 467] on button "Next" at bounding box center [709, 469] width 245 height 42
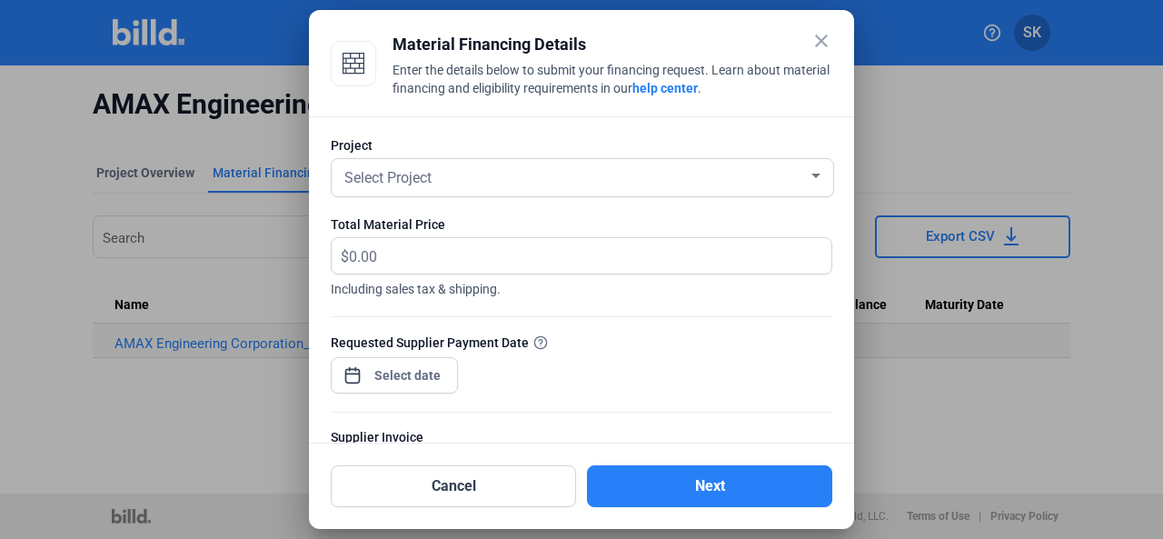
click at [345, 171] on span "Select Project" at bounding box center [387, 177] width 87 height 17
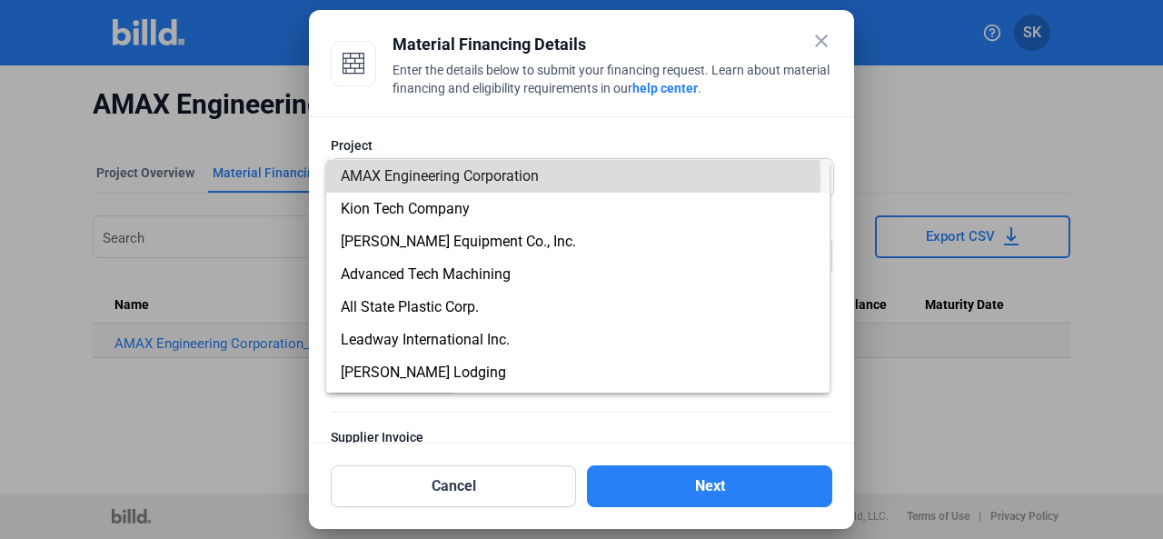
click at [365, 177] on span "AMAX Engineering Corporation" at bounding box center [440, 175] width 198 height 17
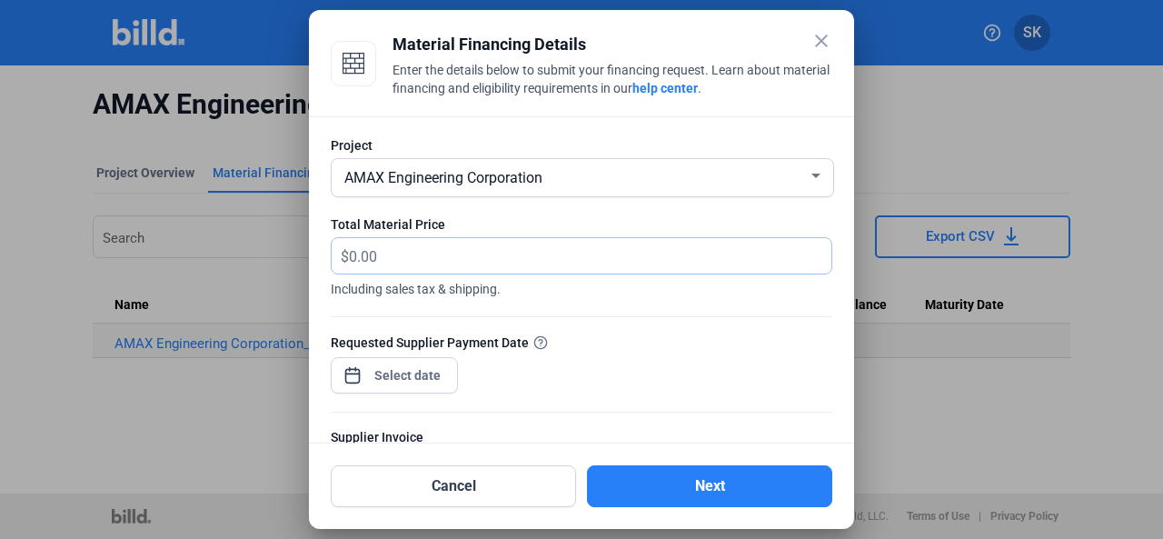
click at [402, 256] on input "text" at bounding box center [580, 255] width 462 height 35
type input "74,715.27"
click at [392, 374] on div "close Material Financing Details Enter the details below to submit your financi…" at bounding box center [581, 269] width 1163 height 539
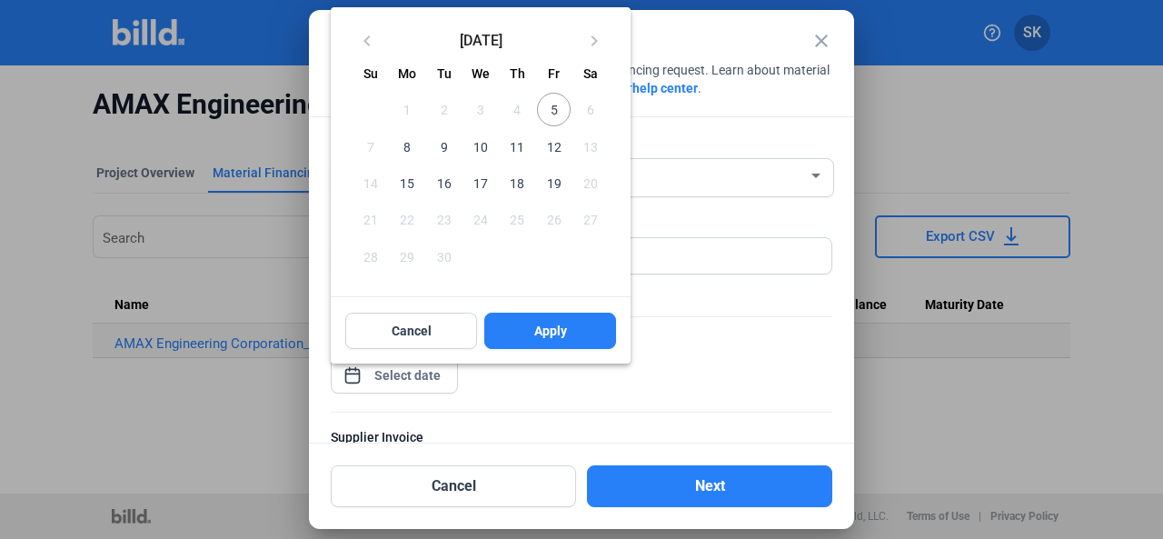
click at [443, 144] on span "9" at bounding box center [444, 146] width 33 height 33
click at [546, 339] on span "Apply" at bounding box center [550, 331] width 33 height 18
type input "[DATE]"
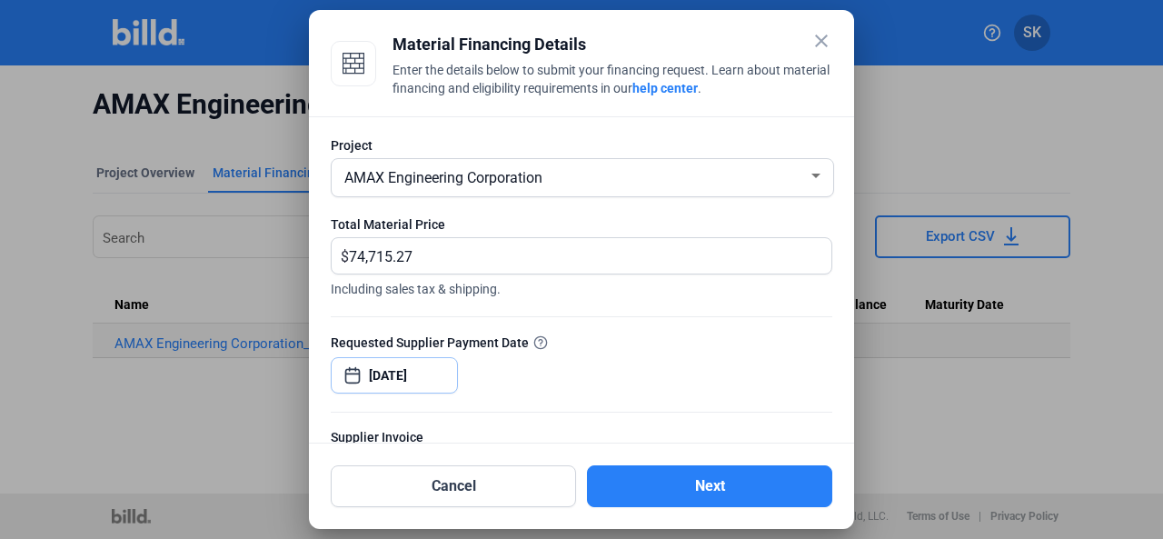
scroll to position [182, 0]
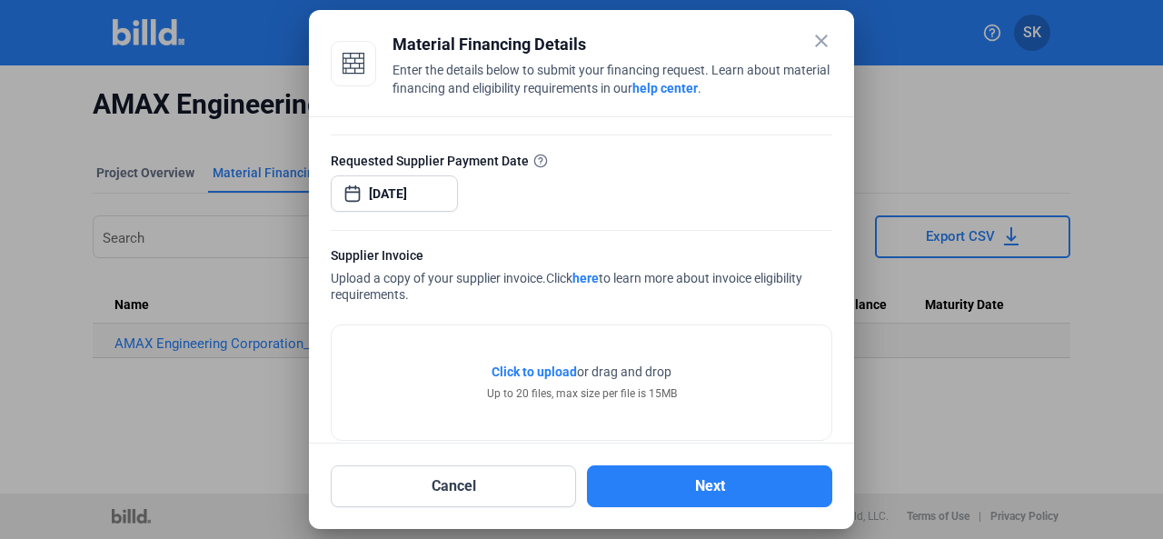
click at [509, 372] on span "Click to upload" at bounding box center [534, 371] width 85 height 15
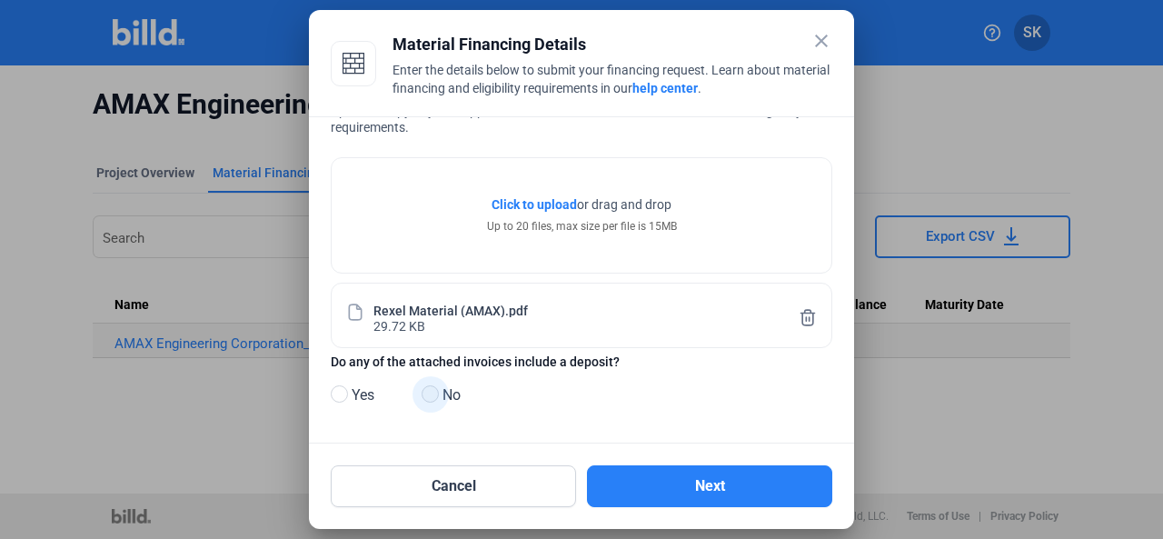
click at [431, 397] on span at bounding box center [430, 393] width 17 height 17
click at [431, 397] on input "No" at bounding box center [429, 395] width 14 height 14
radio input "true"
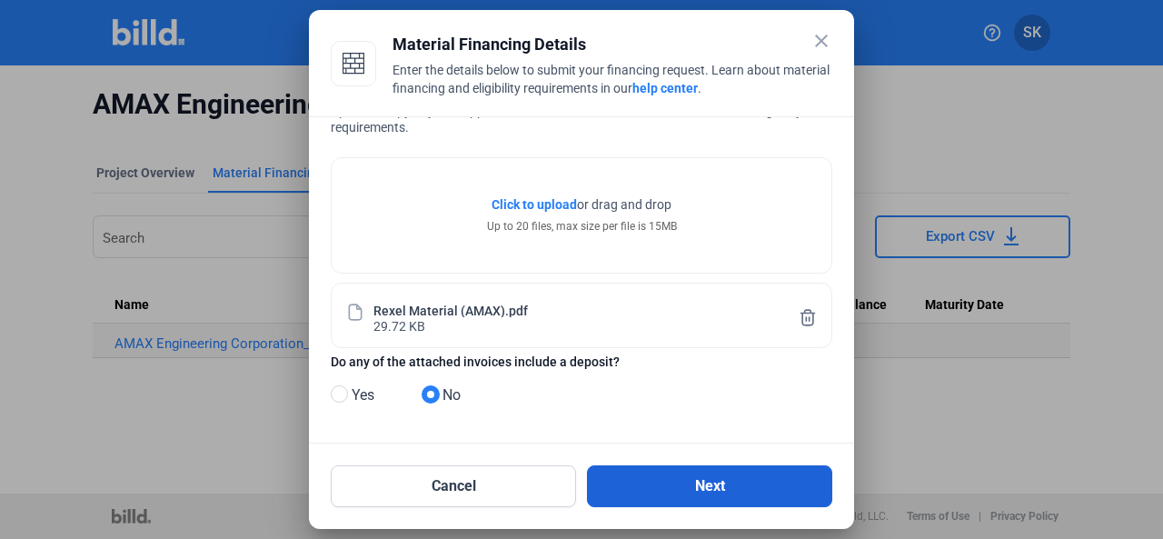
click at [689, 488] on button "Next" at bounding box center [709, 486] width 245 height 42
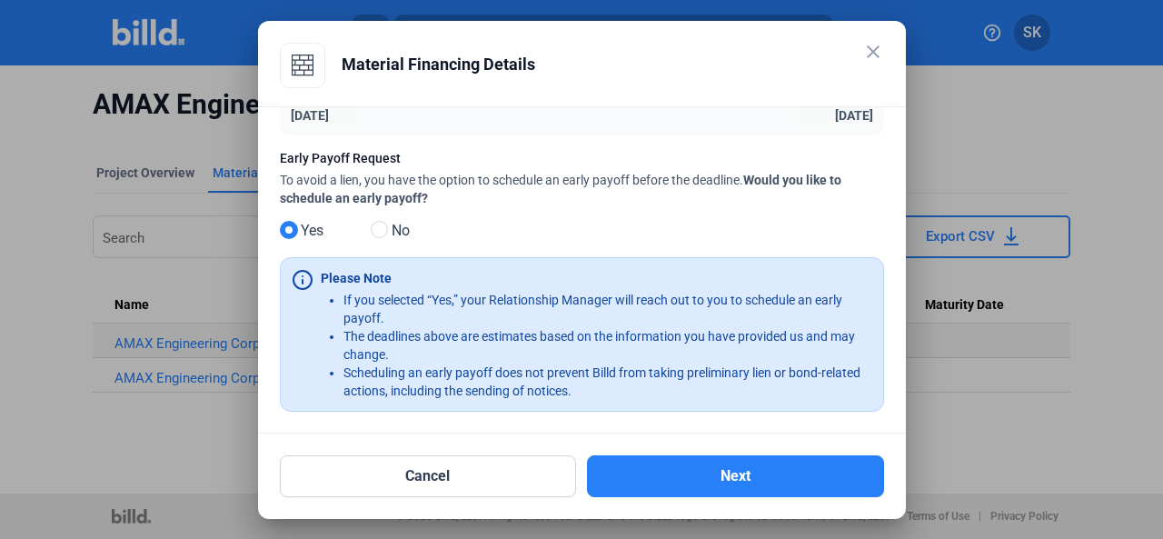
scroll to position [233, 0]
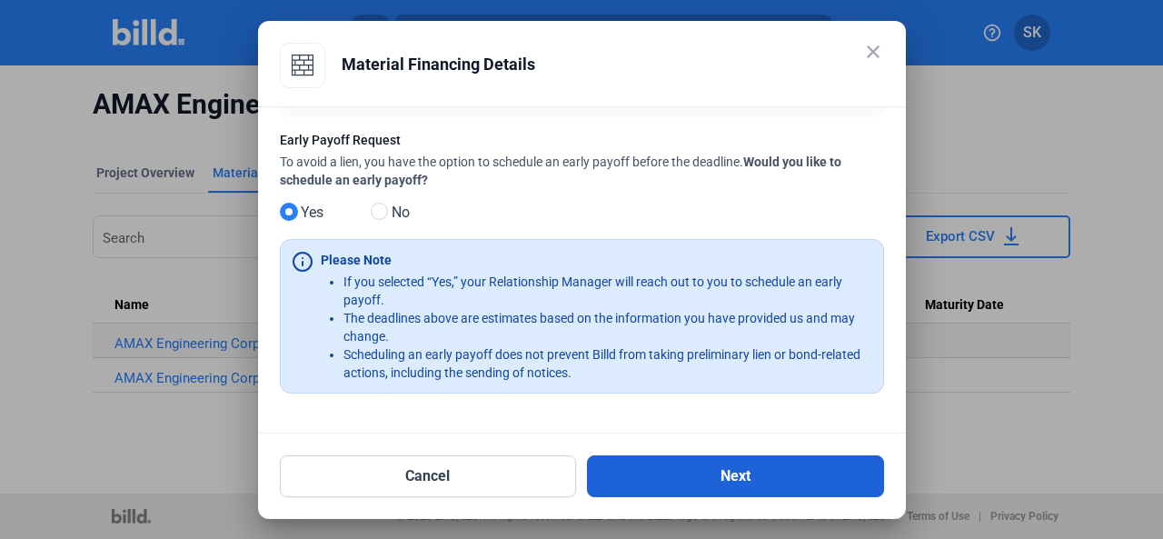
click at [705, 477] on button "Next" at bounding box center [735, 476] width 297 height 42
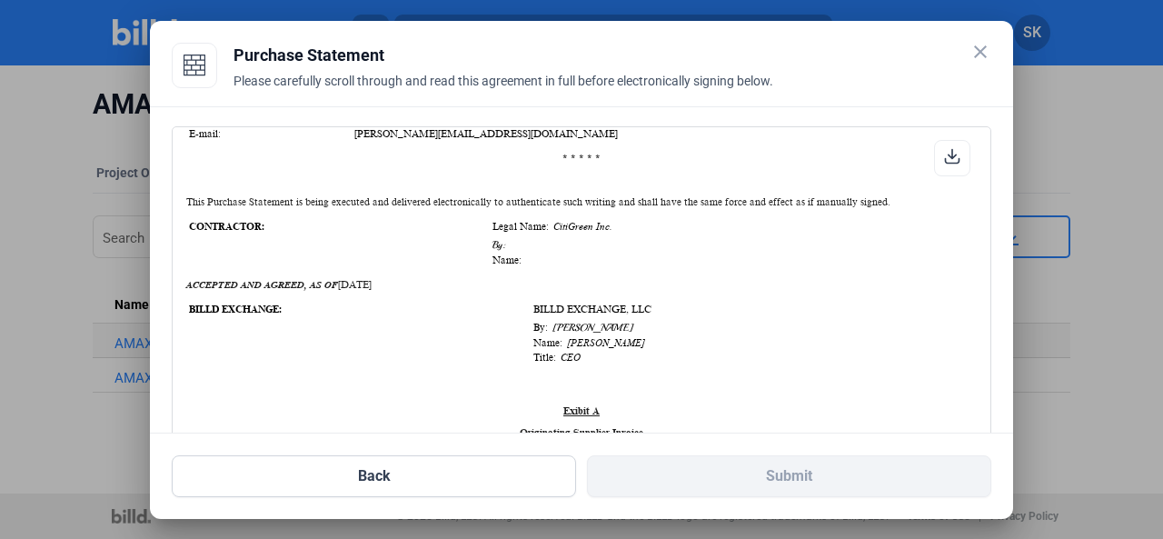
scroll to position [0, 0]
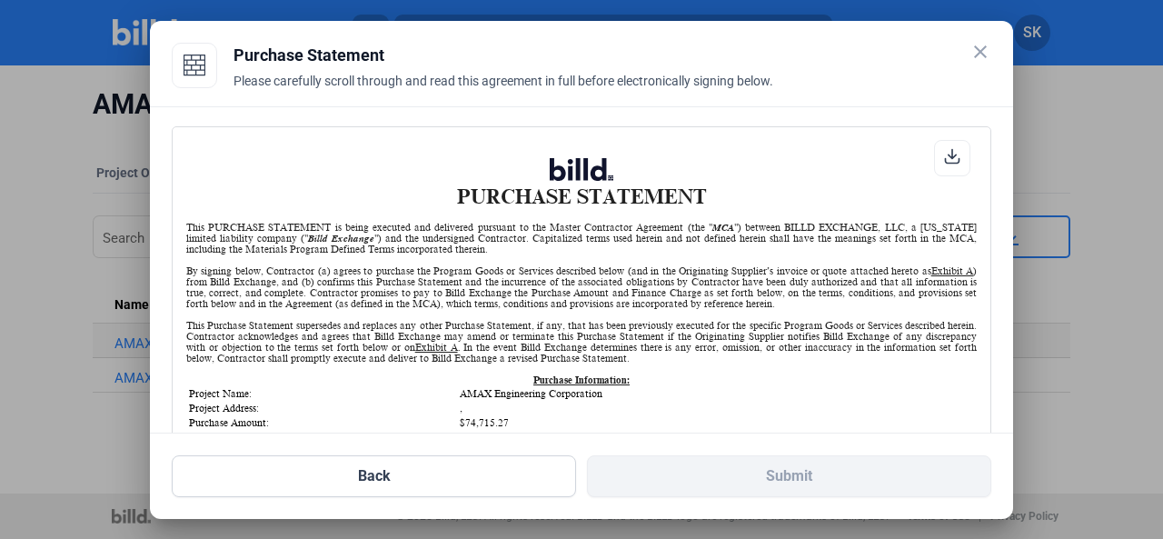
drag, startPoint x: 939, startPoint y: 161, endPoint x: 802, endPoint y: 211, distance: 145.2
click at [944, 161] on icon at bounding box center [952, 156] width 16 height 16
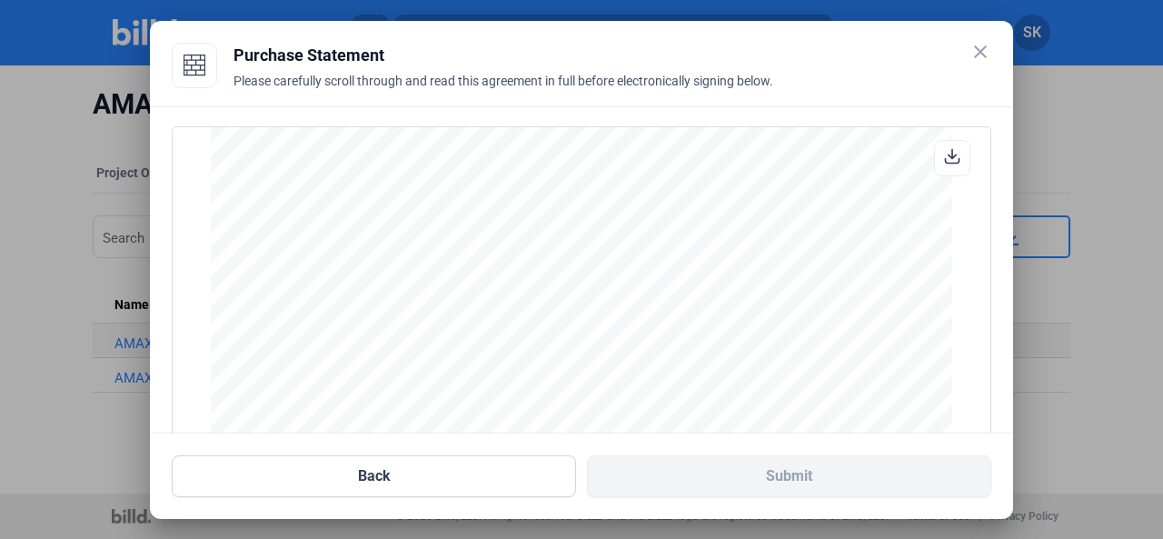
scroll to position [244, 0]
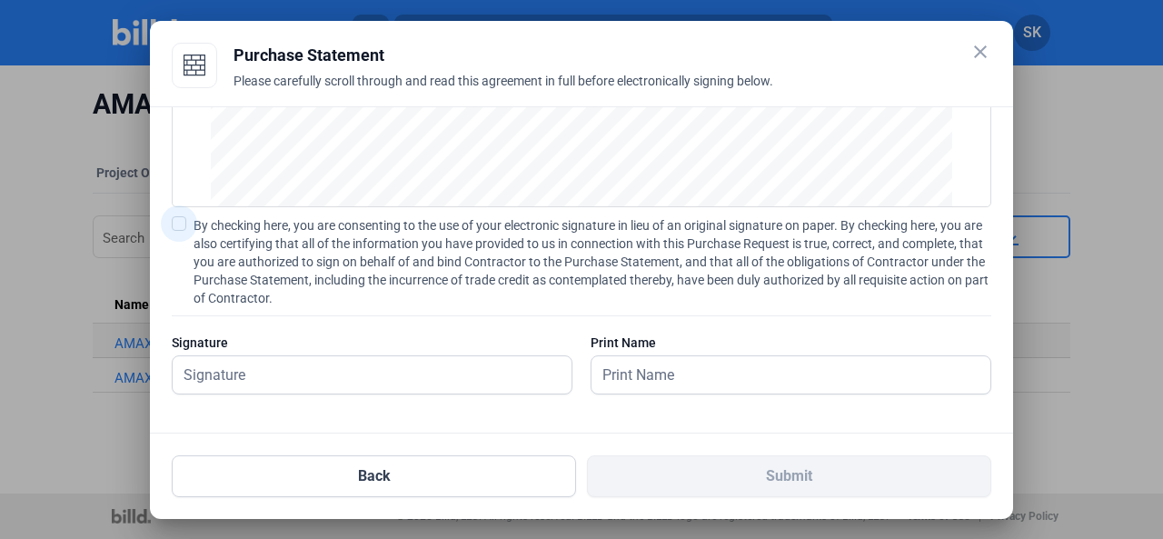
click at [184, 218] on span at bounding box center [179, 223] width 15 height 15
click at [0, 0] on input "By checking here, you are consenting to the use of your electronic signature in…" at bounding box center [0, 0] width 0 height 0
click at [199, 374] on input "text" at bounding box center [362, 374] width 379 height 37
type input "[PERSON_NAME]"
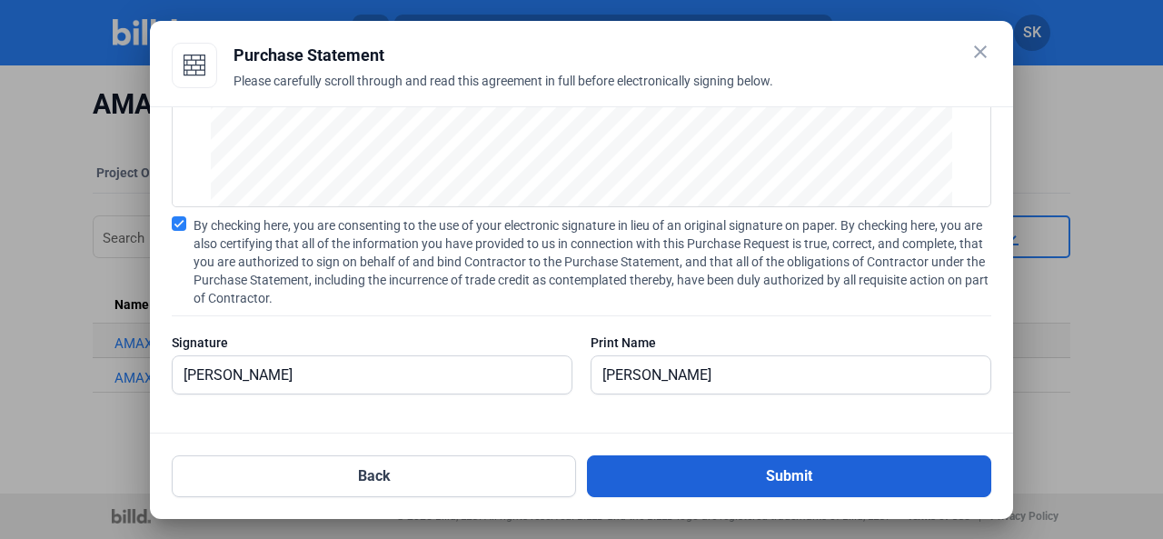
click at [756, 469] on button "Submit" at bounding box center [789, 476] width 404 height 42
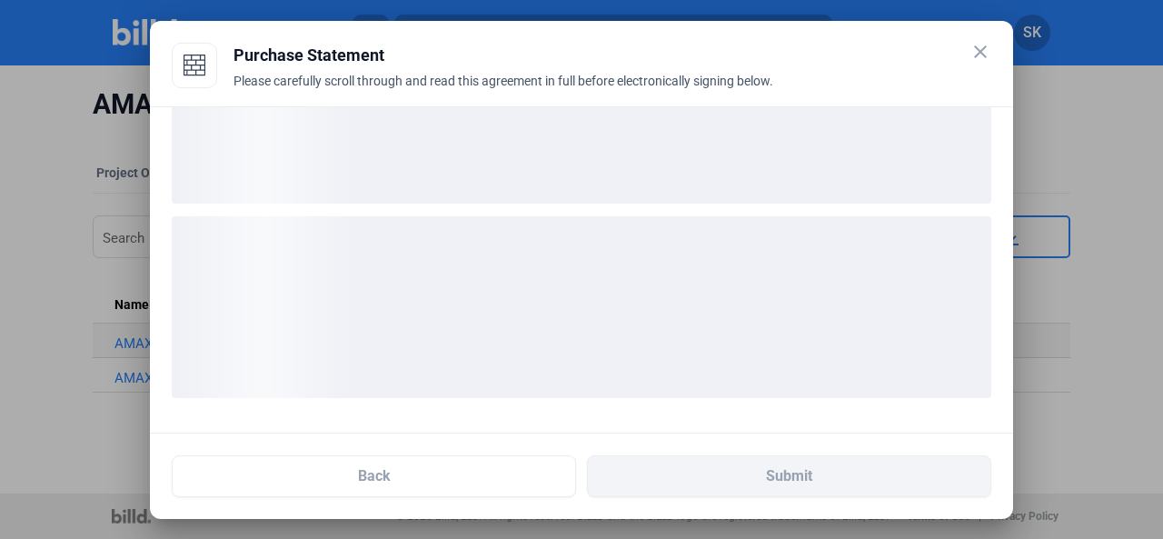
scroll to position [105, 0]
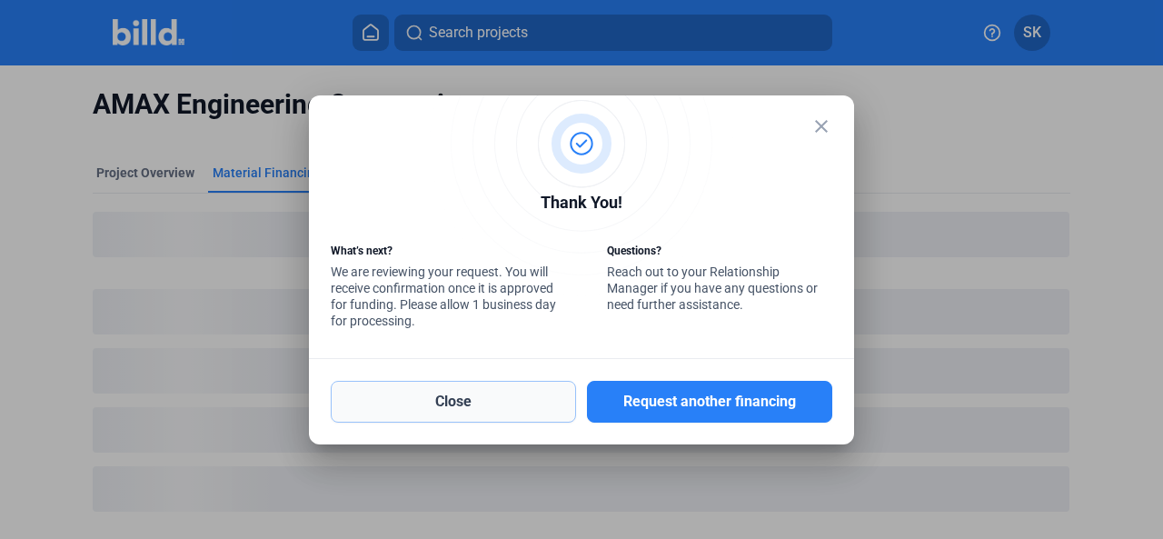
click at [428, 401] on button "Close" at bounding box center [453, 402] width 245 height 42
